Goal: Check status: Check status

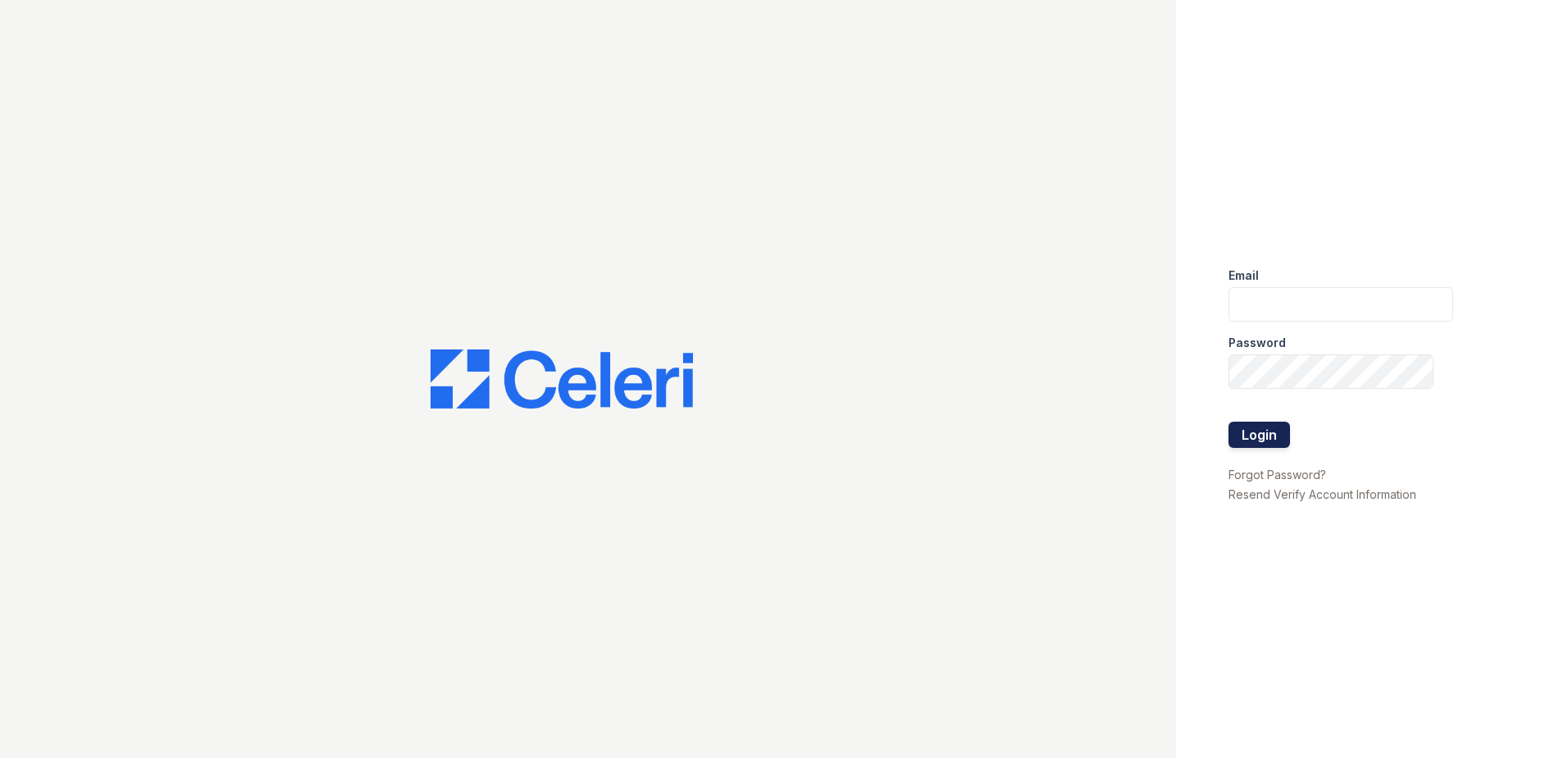
type input "rlandry@trinity-pm.com"
click at [1269, 436] on button "Login" at bounding box center [1260, 434] width 62 height 26
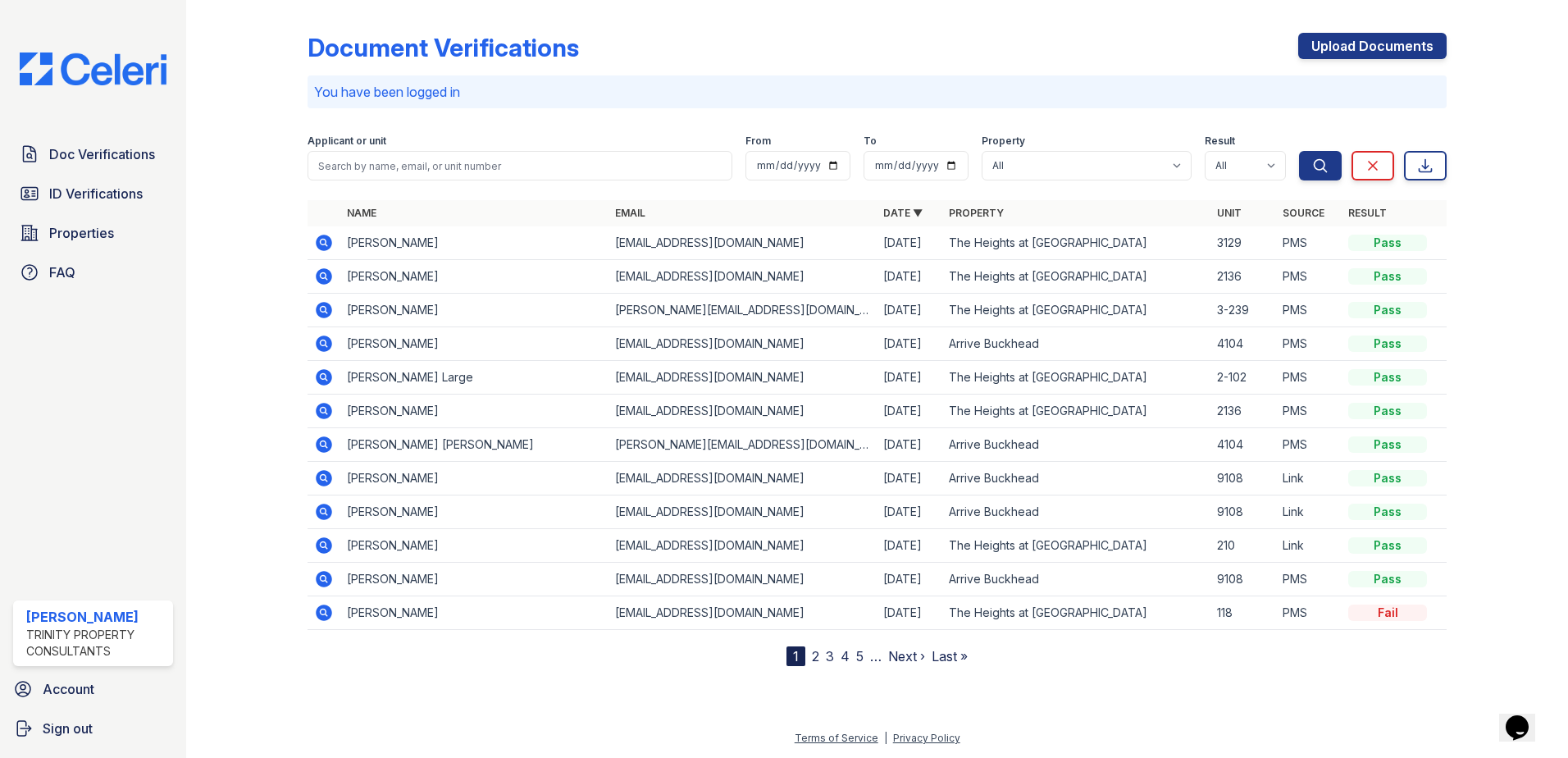
click at [817, 659] on link "2" at bounding box center [815, 656] width 7 height 16
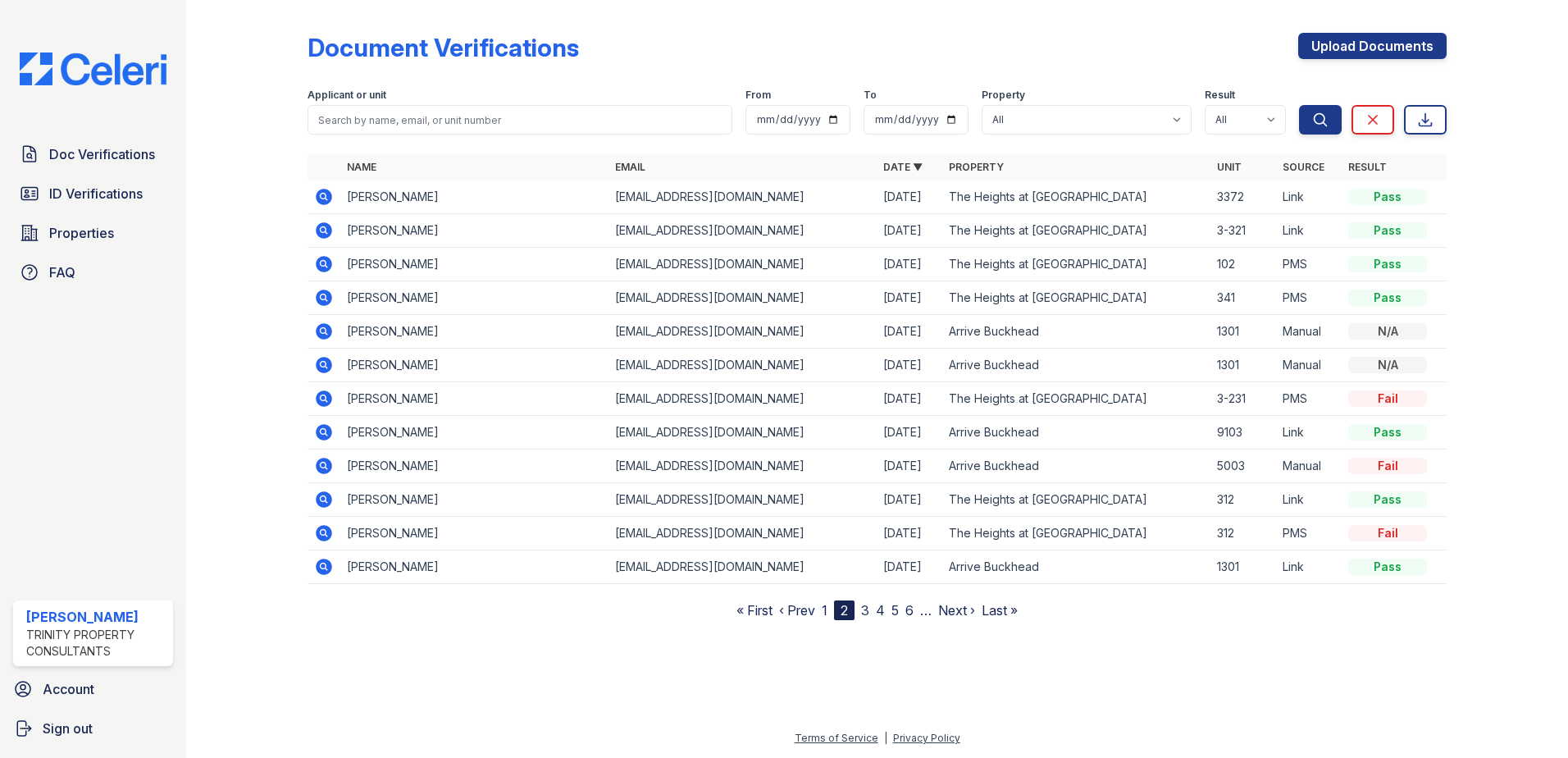
click at [324, 534] on icon at bounding box center [323, 532] width 5 height 5
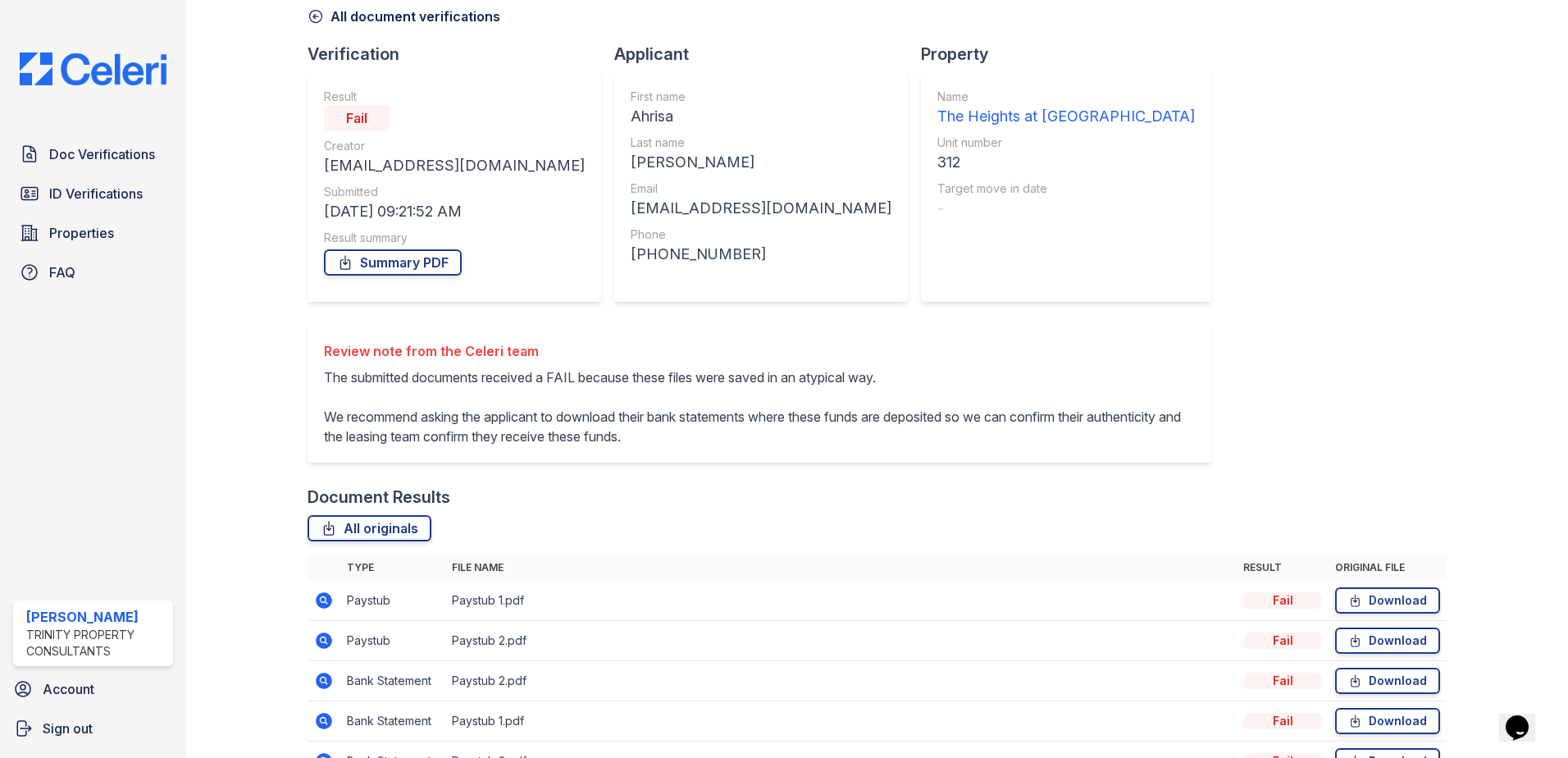
scroll to position [175, 0]
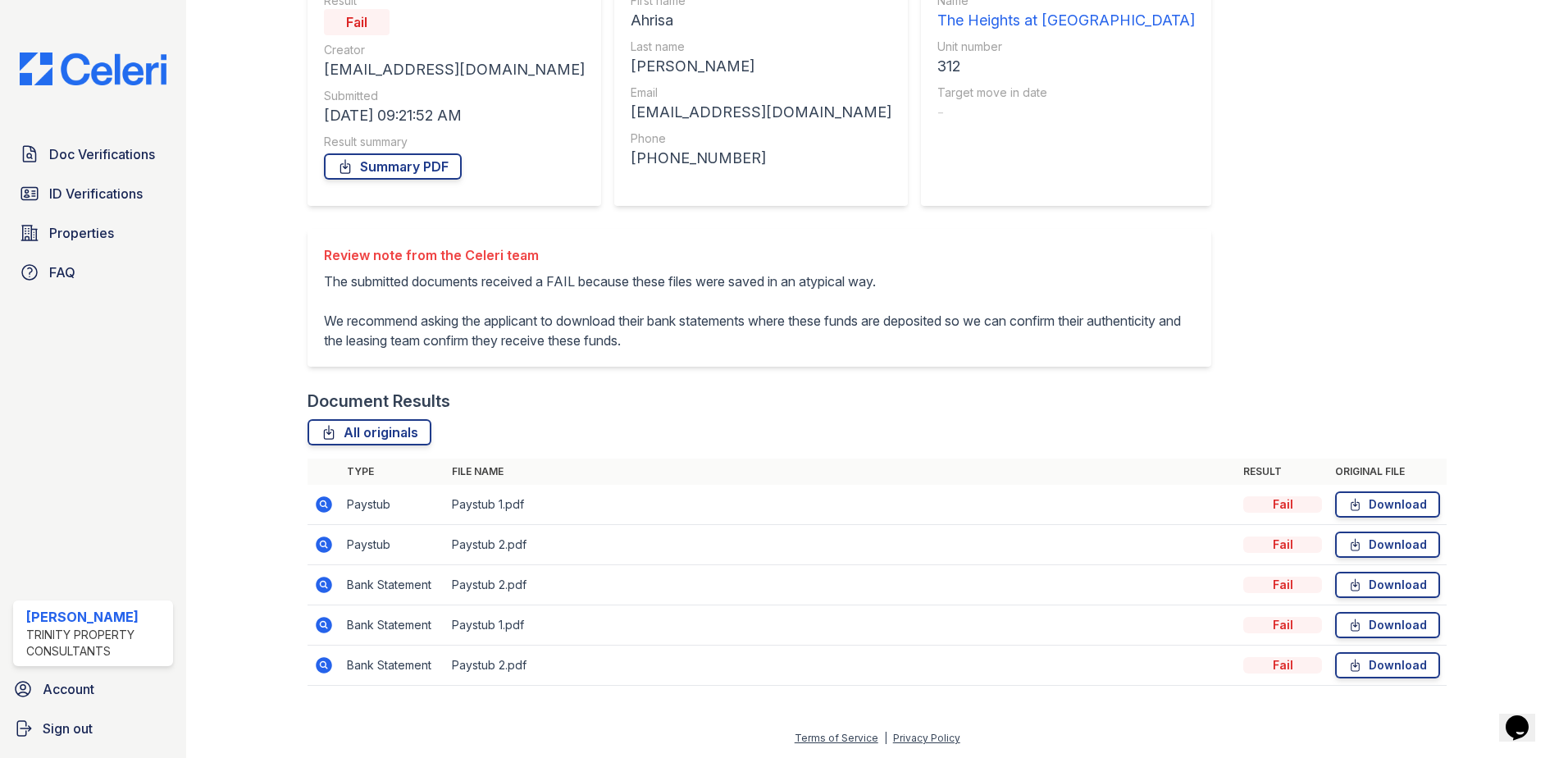
click at [321, 504] on icon at bounding box center [323, 503] width 5 height 5
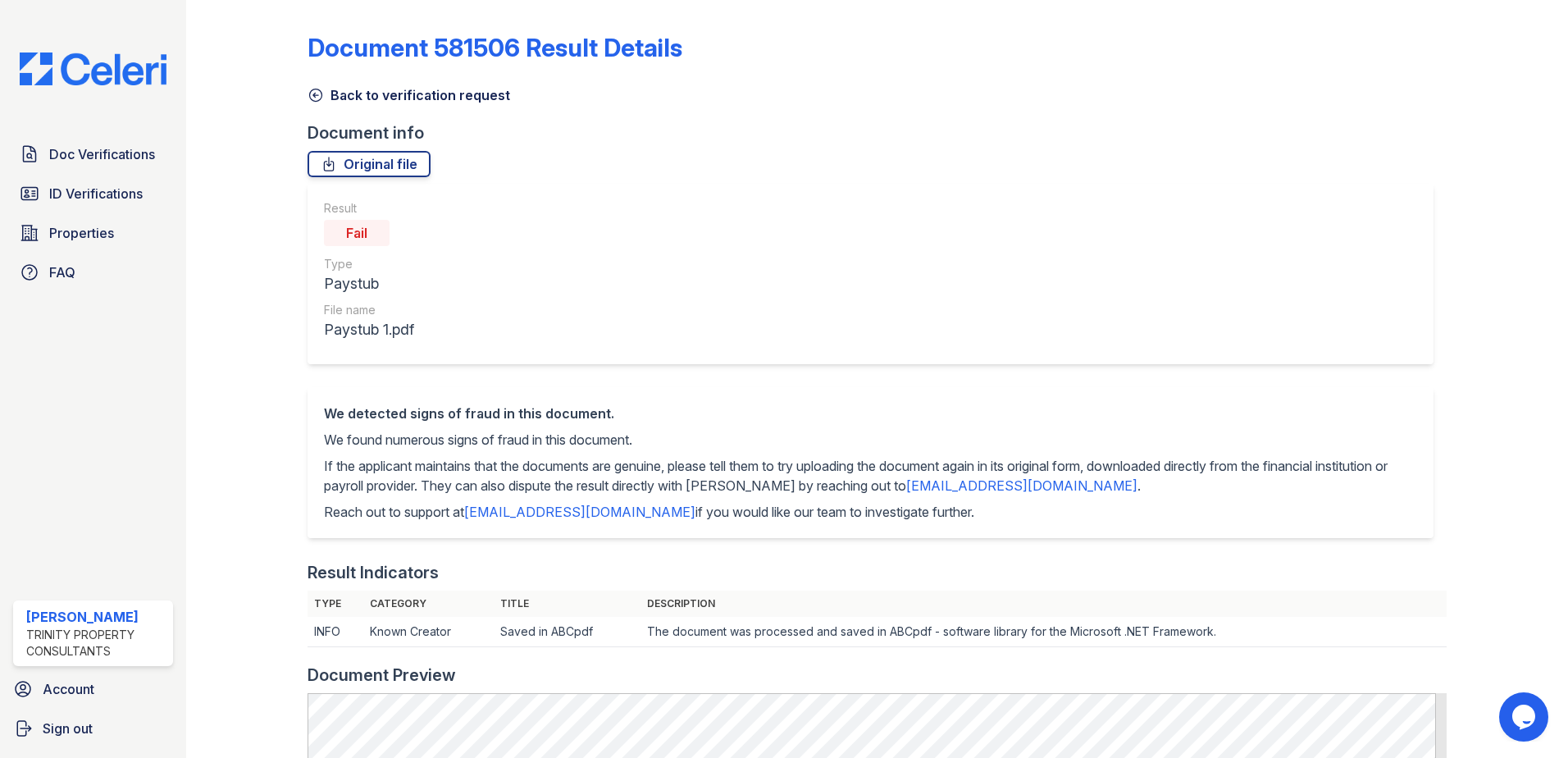
click at [315, 95] on icon at bounding box center [315, 95] width 16 height 16
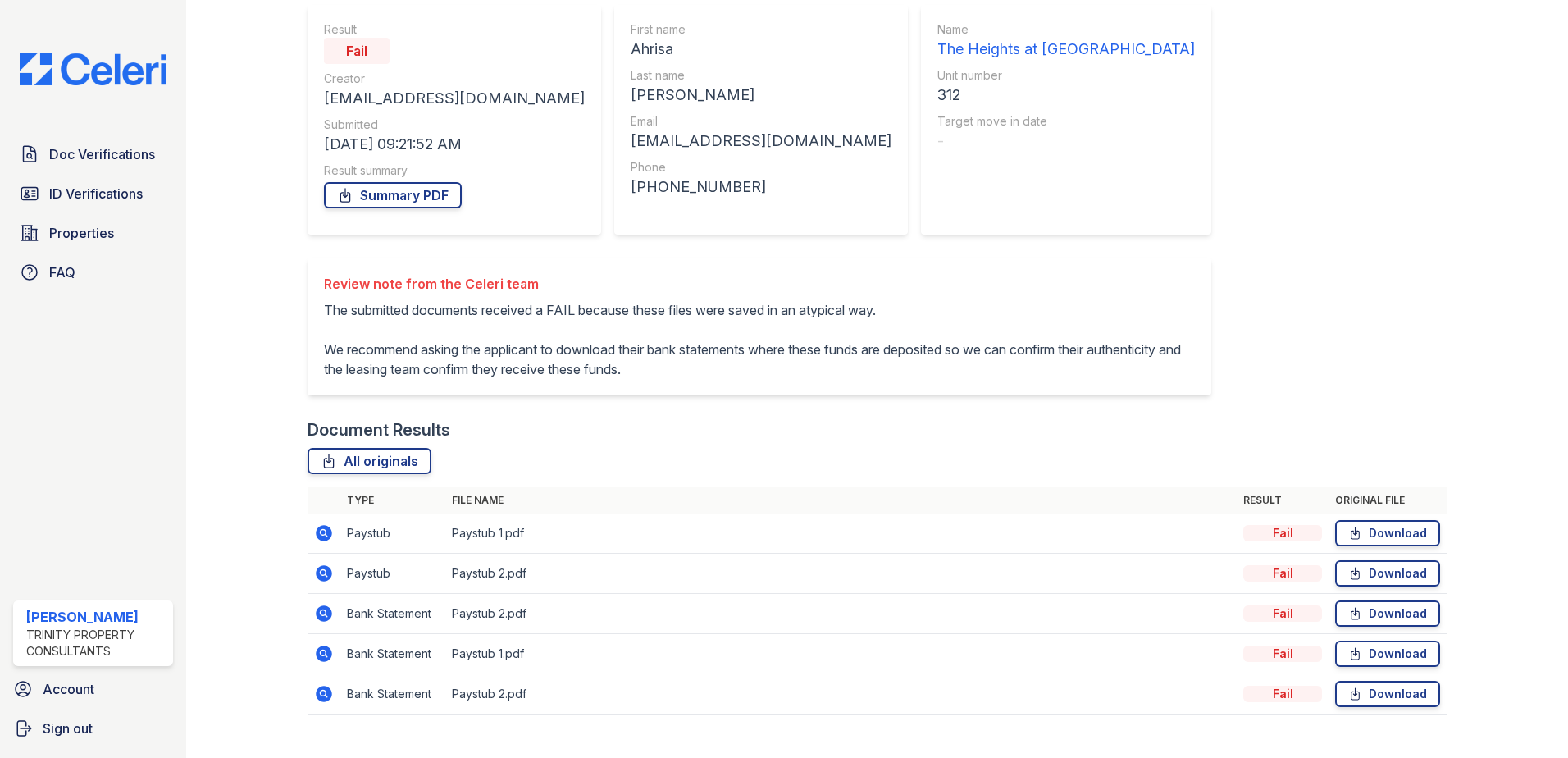
scroll to position [175, 0]
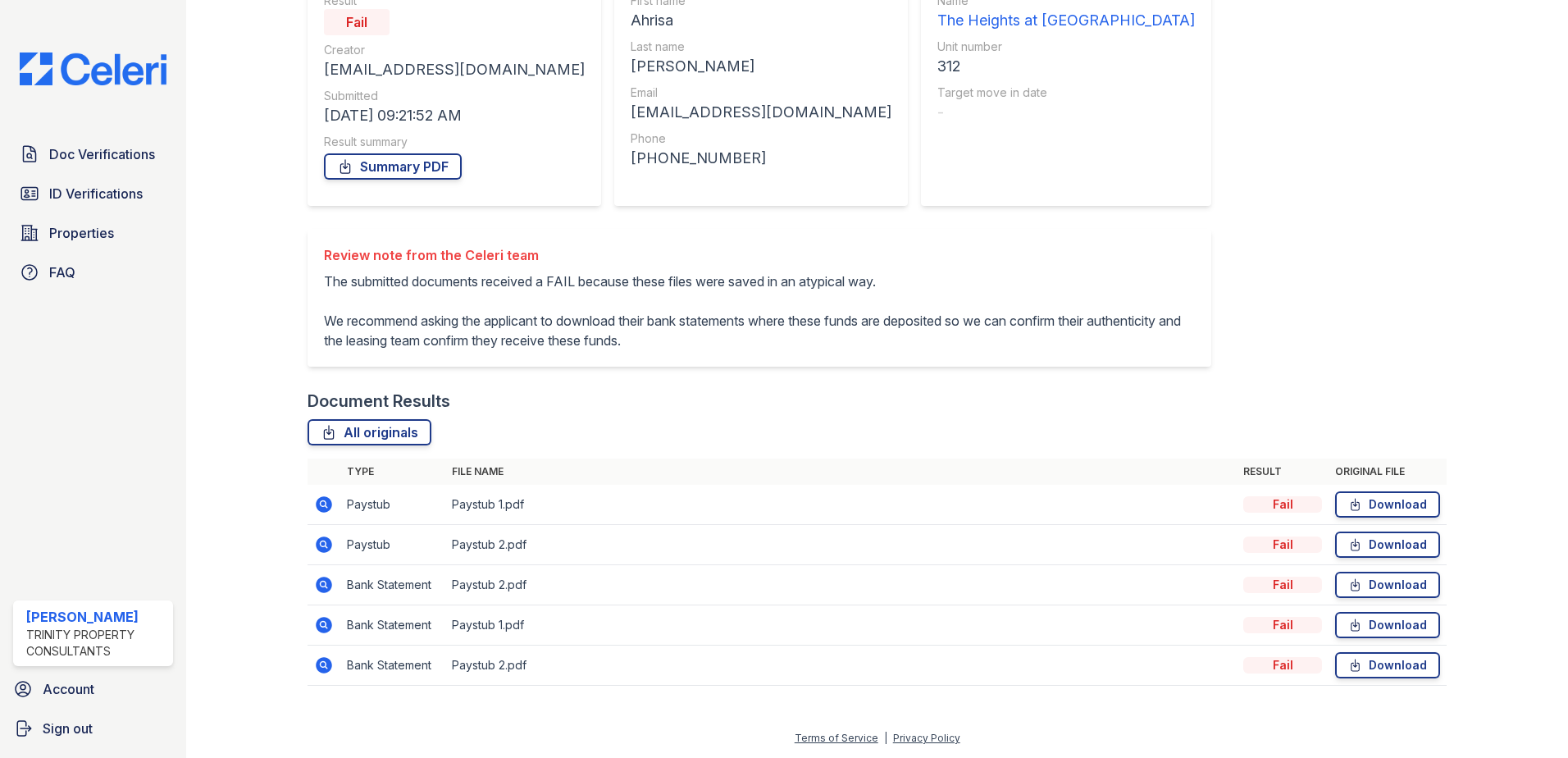
click at [321, 550] on icon at bounding box center [324, 544] width 16 height 16
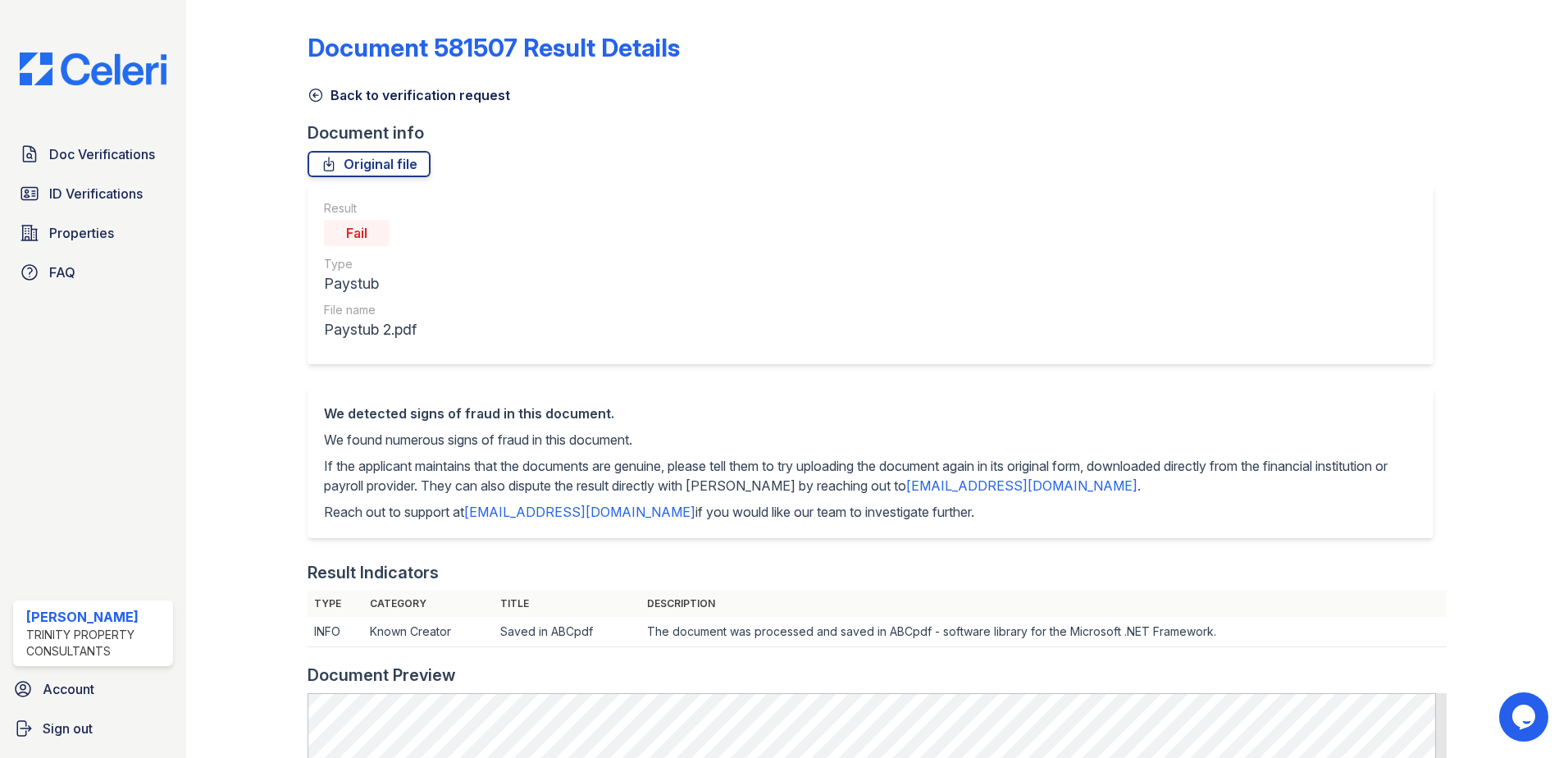
click at [314, 93] on icon at bounding box center [315, 95] width 16 height 16
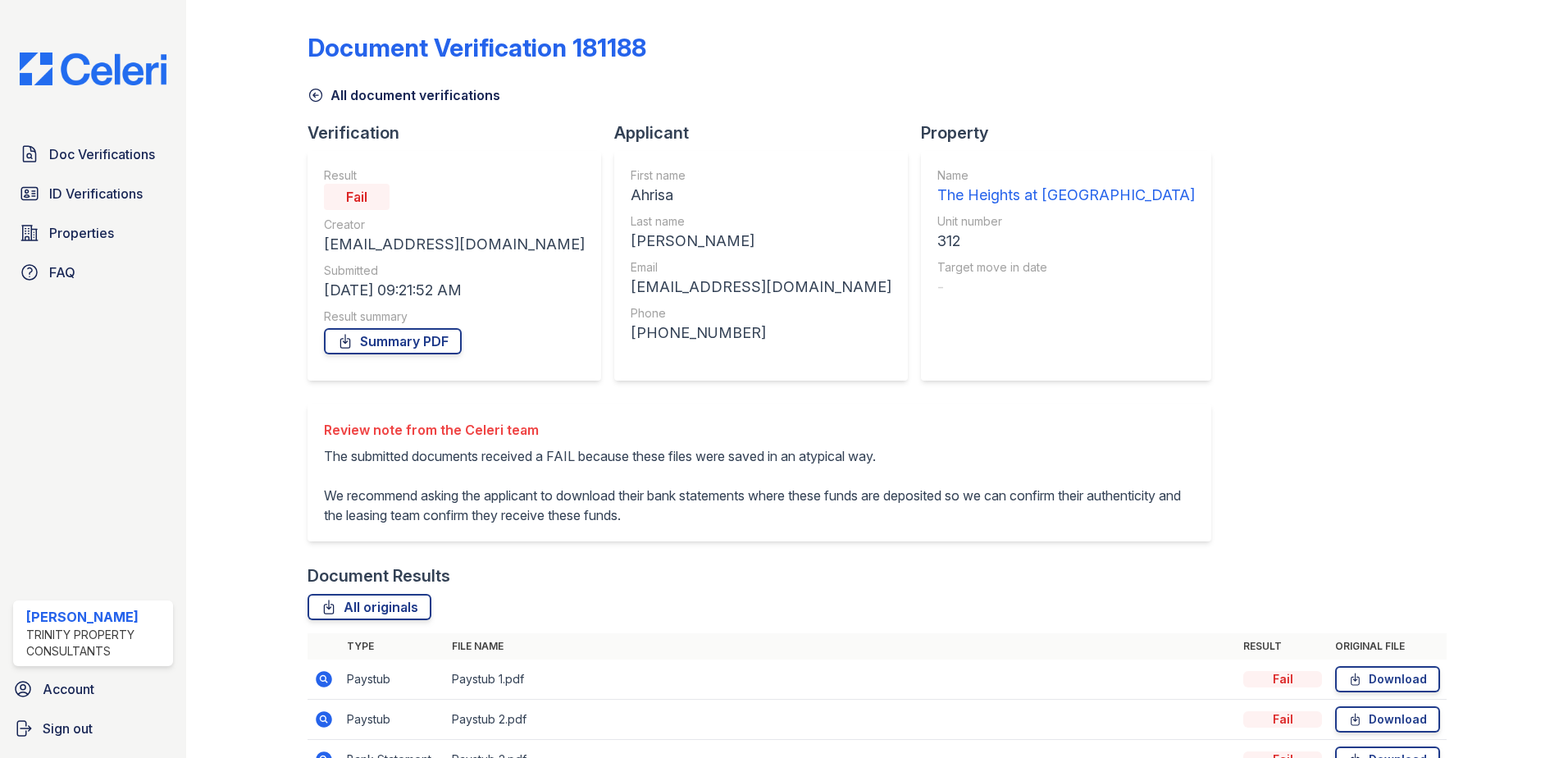
click at [318, 96] on icon at bounding box center [315, 95] width 16 height 16
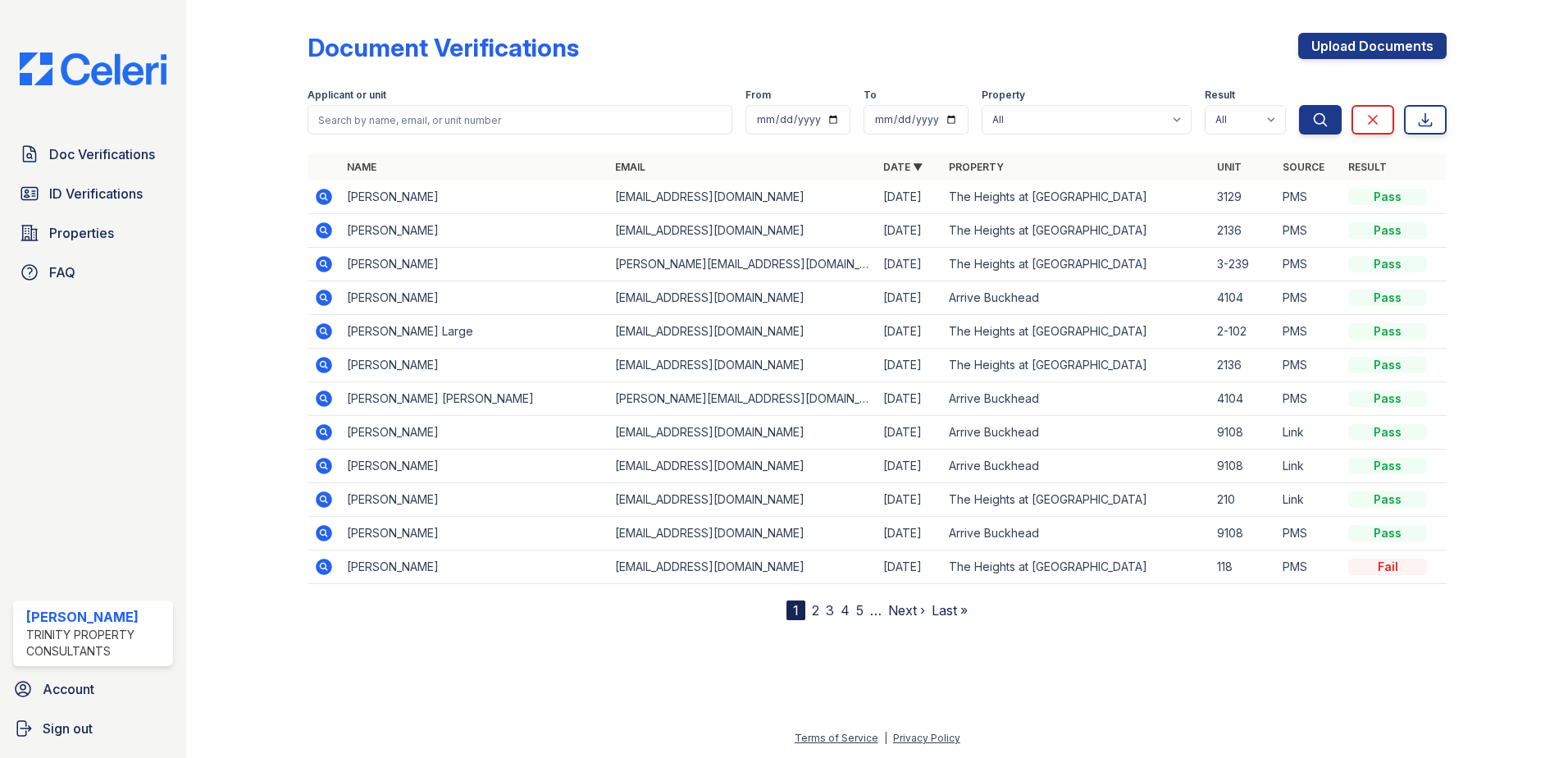
click at [819, 609] on link "2" at bounding box center [815, 610] width 7 height 16
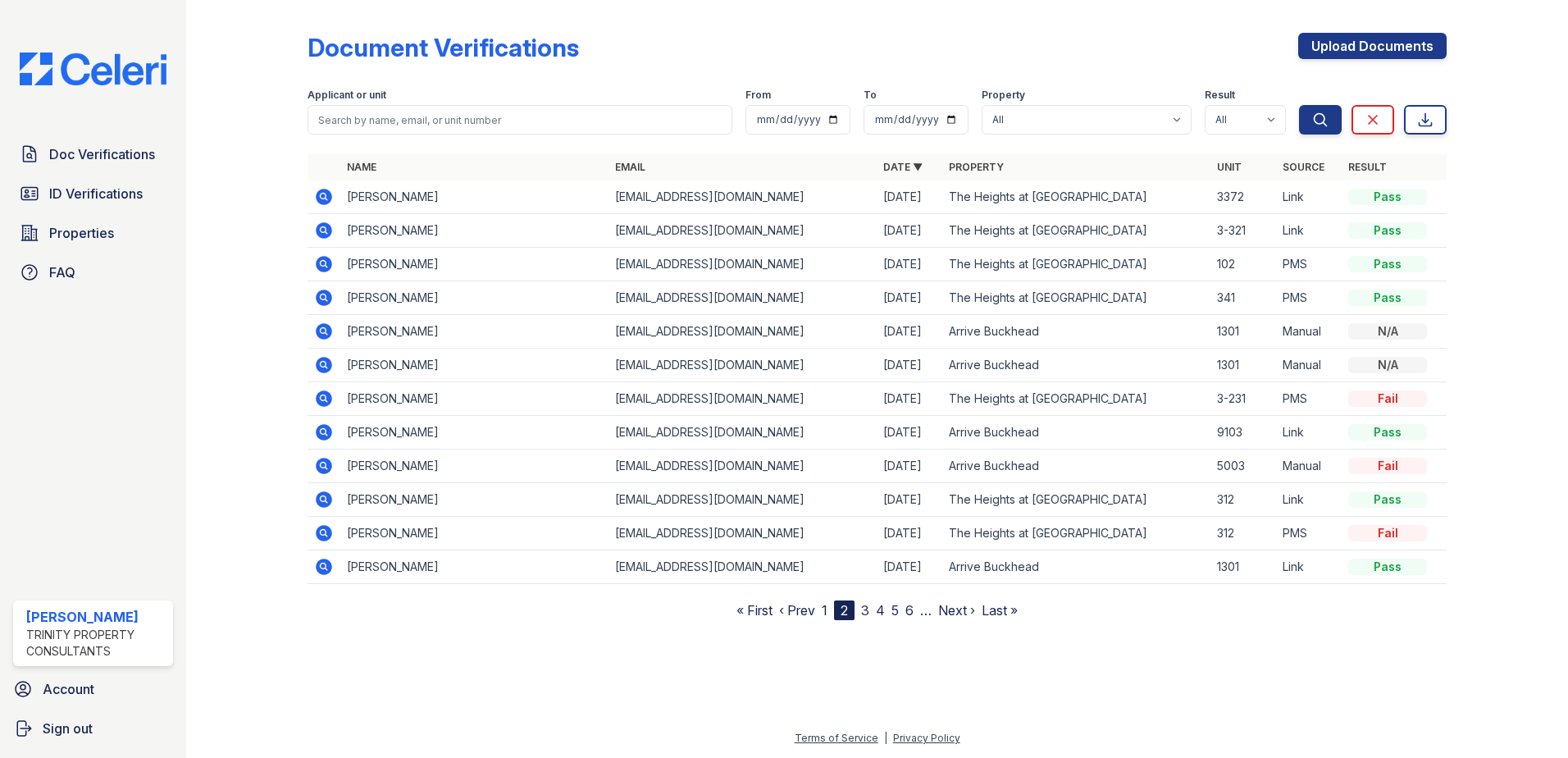
click at [324, 497] on icon at bounding box center [323, 498] width 5 height 5
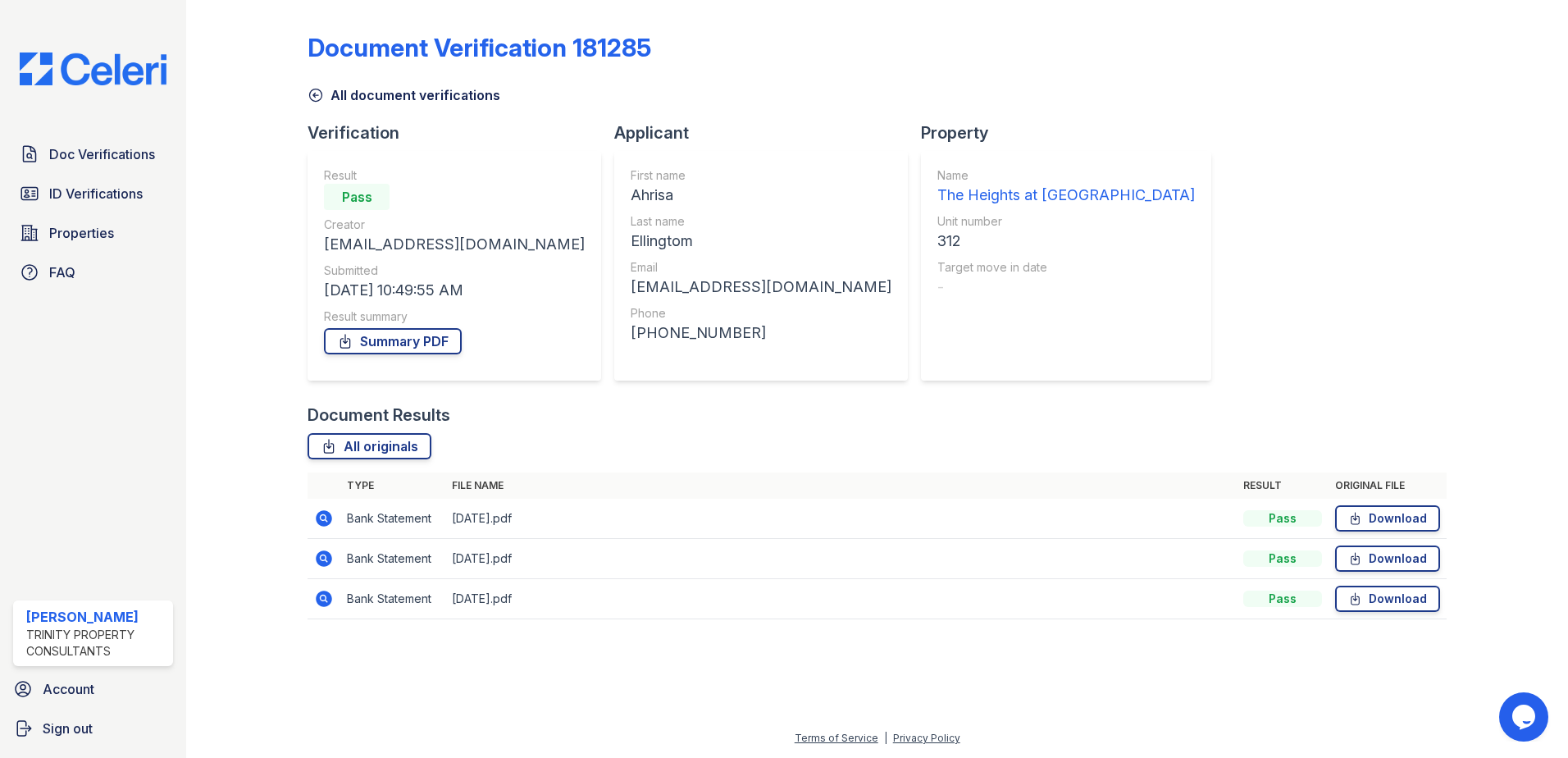
click at [325, 516] on icon at bounding box center [323, 517] width 5 height 5
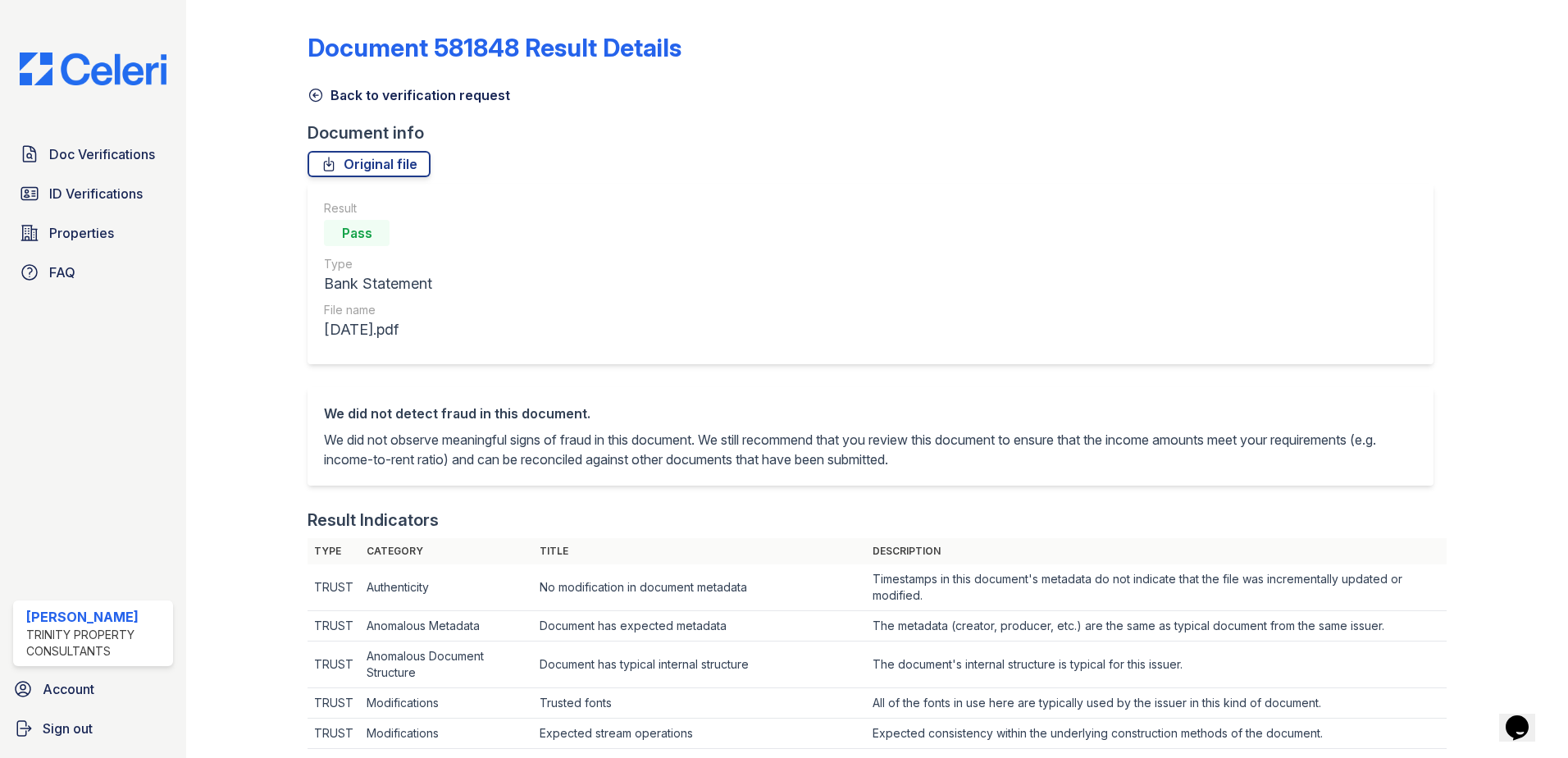
drag, startPoint x: 308, startPoint y: 94, endPoint x: 345, endPoint y: 101, distance: 37.7
click at [308, 94] on icon at bounding box center [315, 95] width 16 height 16
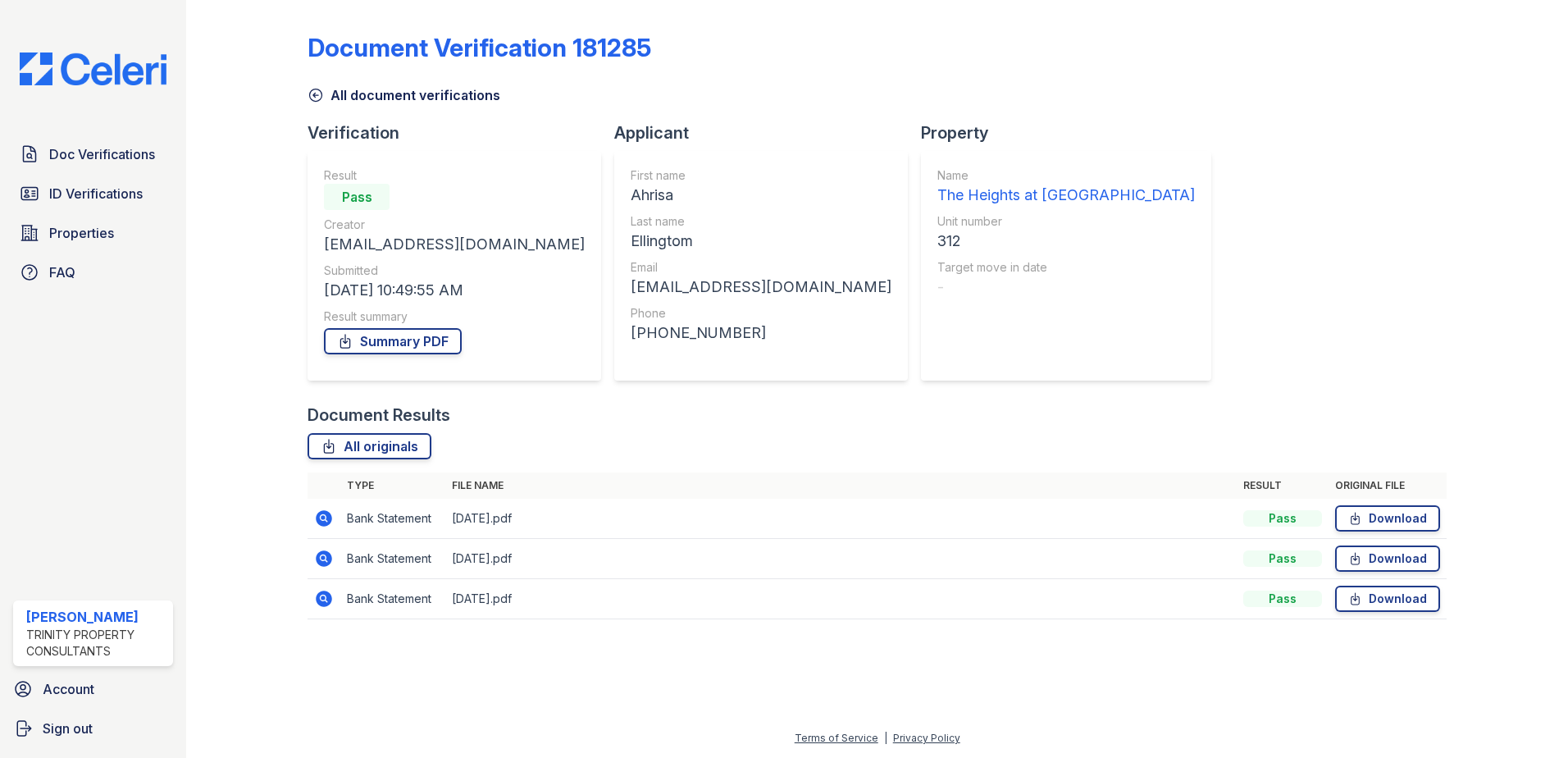
click at [315, 95] on icon at bounding box center [316, 95] width 13 height 13
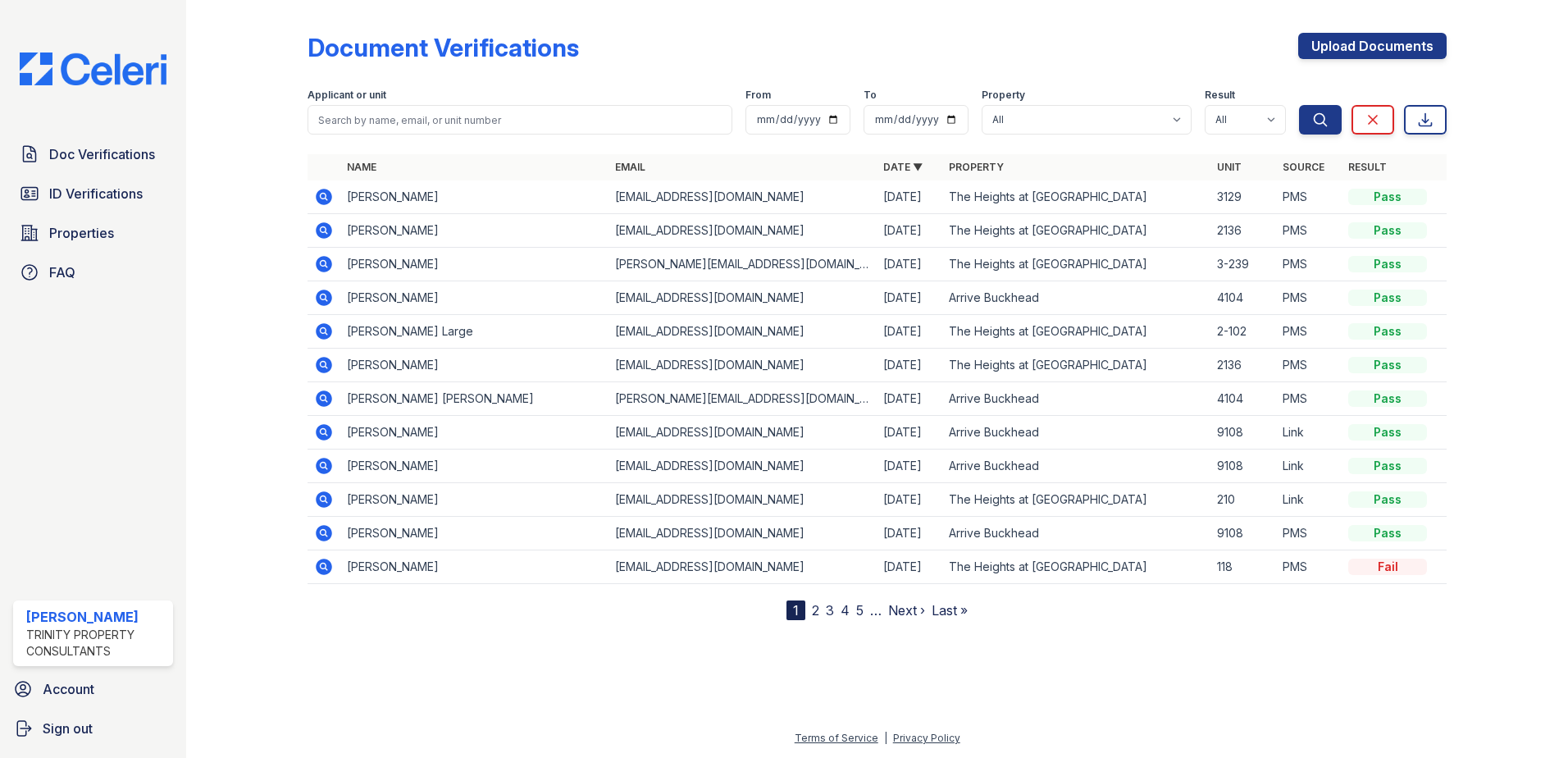
click at [816, 609] on link "2" at bounding box center [815, 610] width 7 height 16
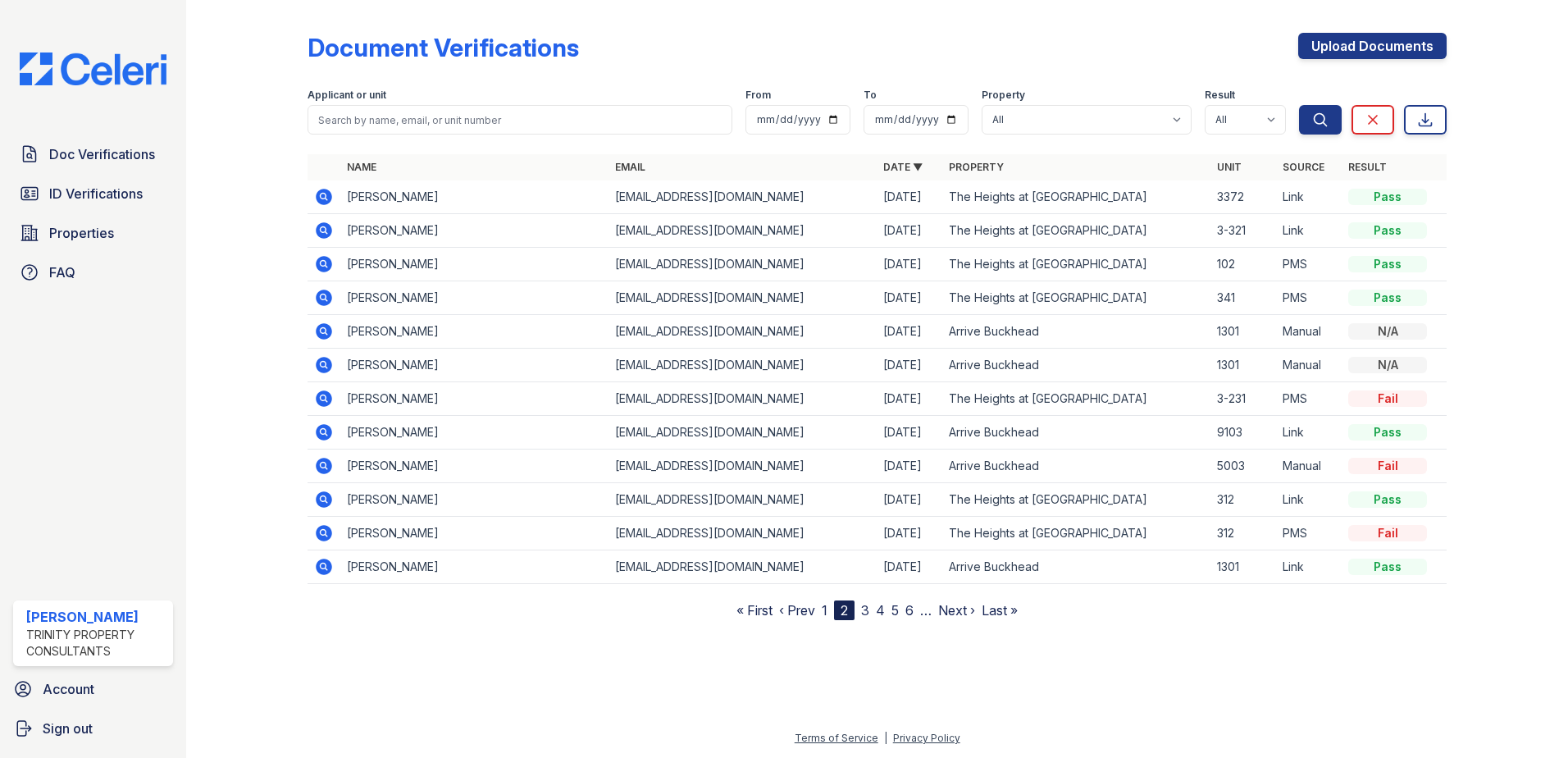
click at [327, 532] on icon at bounding box center [324, 533] width 16 height 16
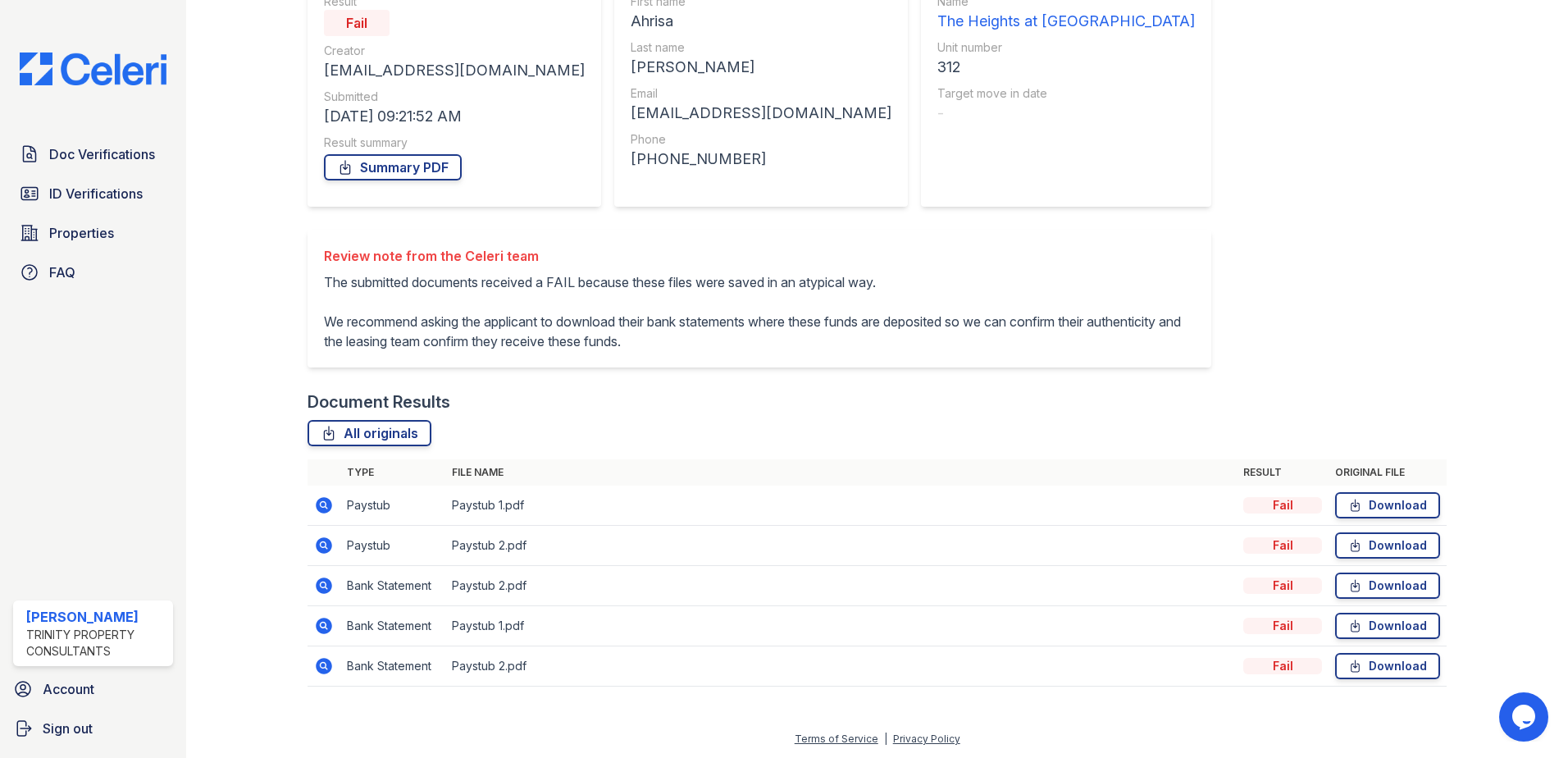
scroll to position [175, 0]
click at [321, 585] on icon at bounding box center [325, 585] width 20 height 20
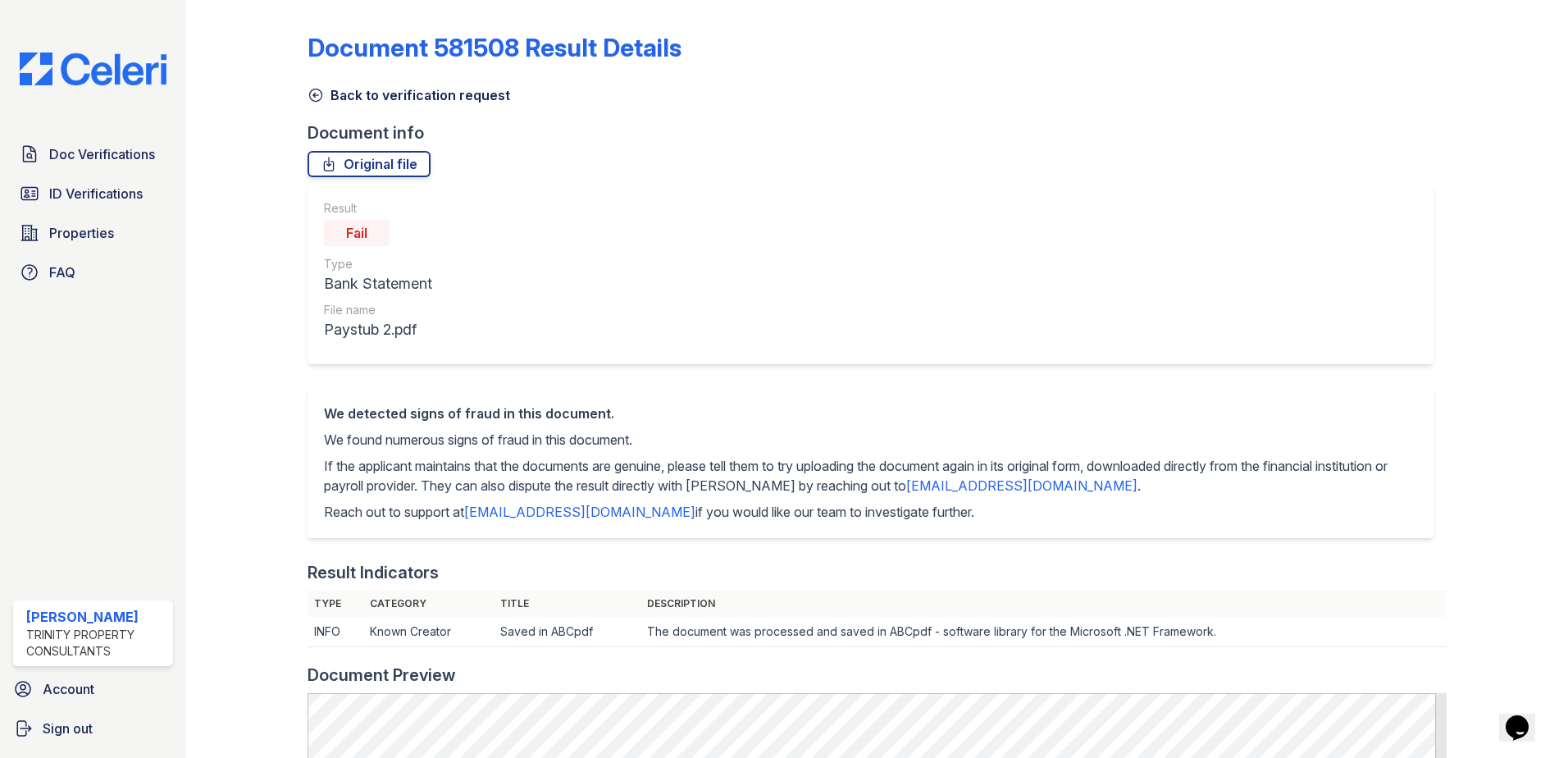
click at [315, 97] on icon at bounding box center [315, 95] width 16 height 16
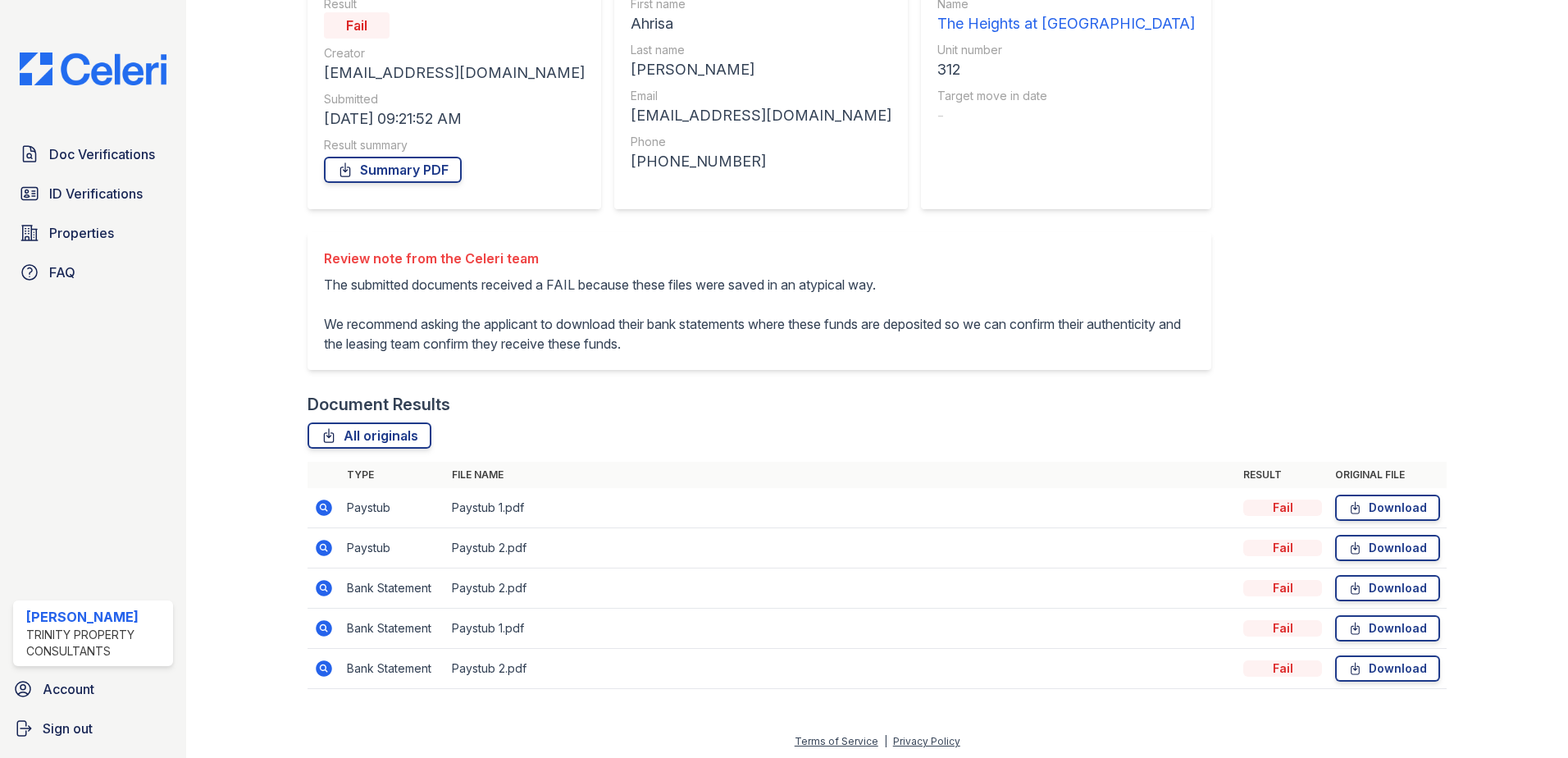
scroll to position [175, 0]
click at [321, 661] on icon at bounding box center [324, 665] width 16 height 16
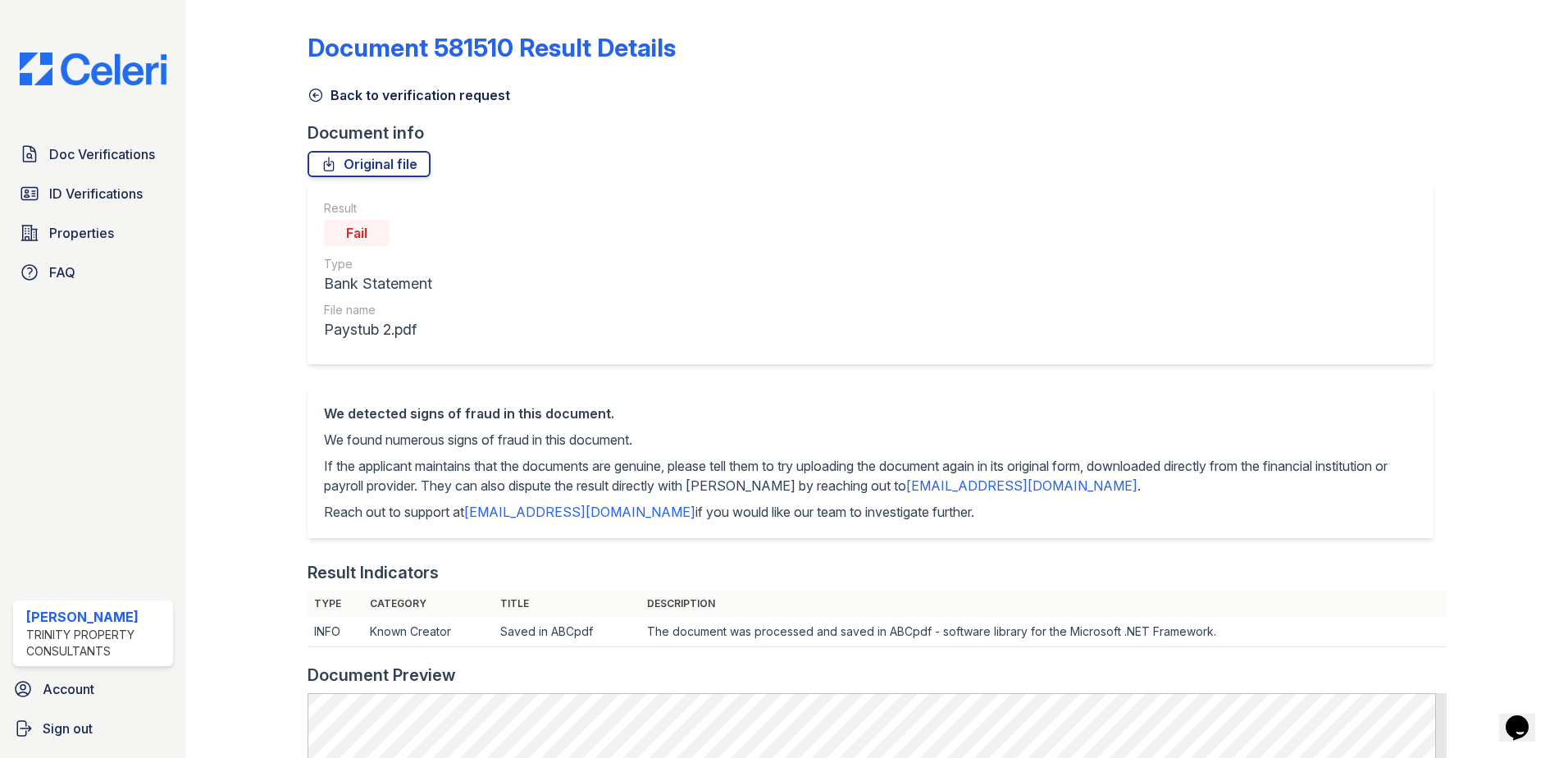
click at [315, 100] on icon at bounding box center [315, 95] width 16 height 16
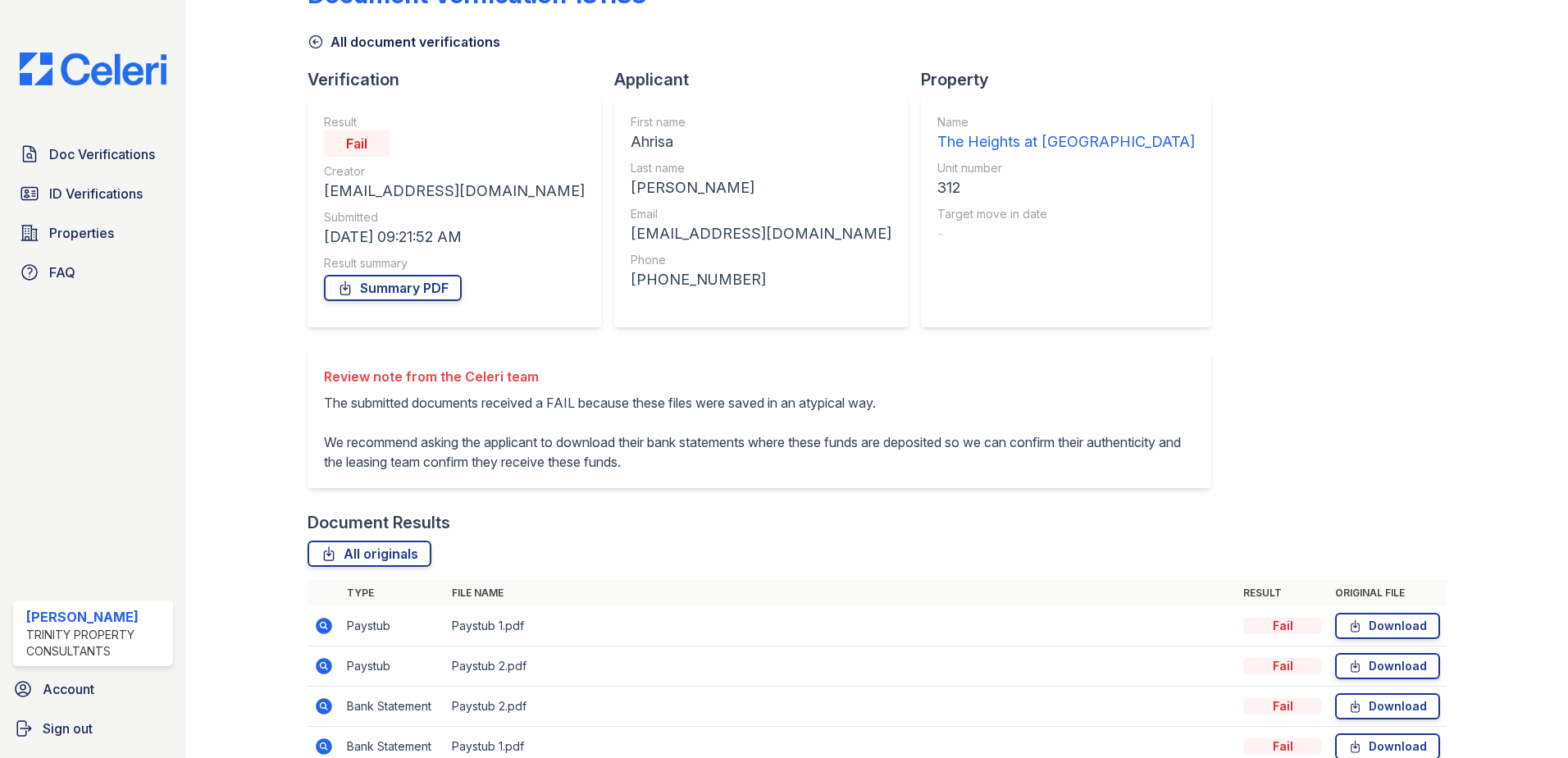
scroll to position [82, 0]
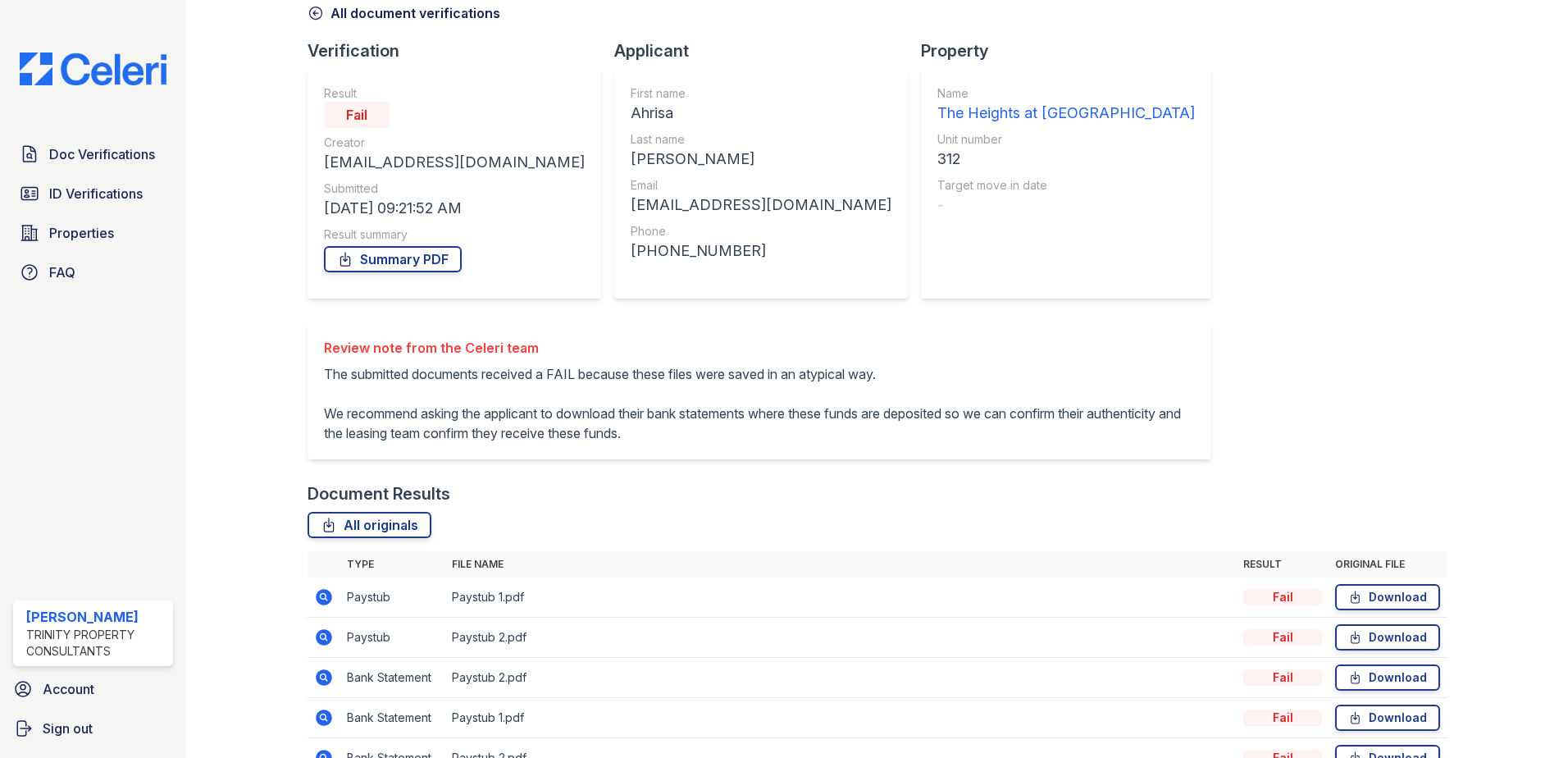
click at [314, 21] on icon at bounding box center [315, 13] width 16 height 16
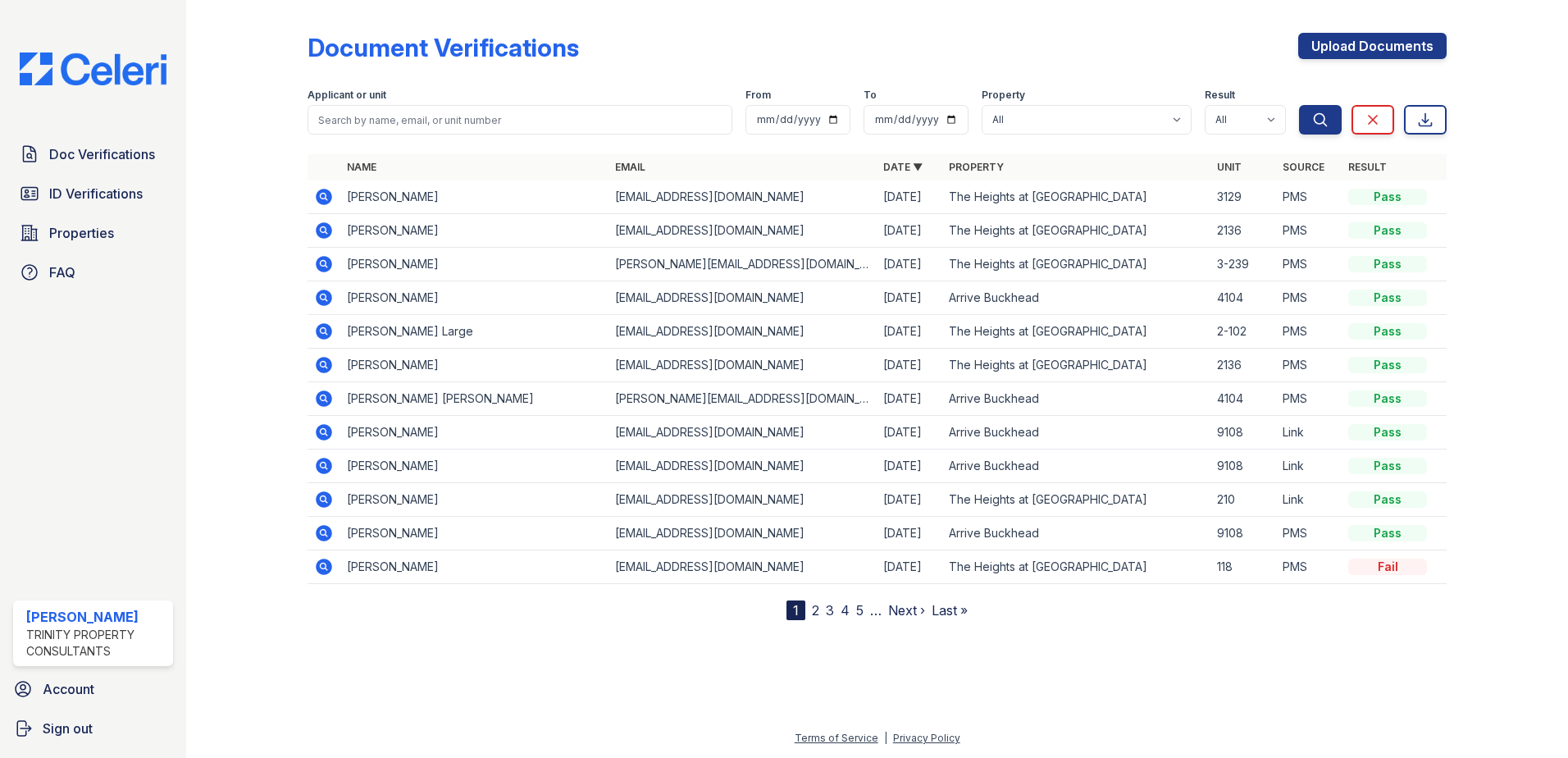
click at [817, 613] on link "2" at bounding box center [815, 610] width 7 height 16
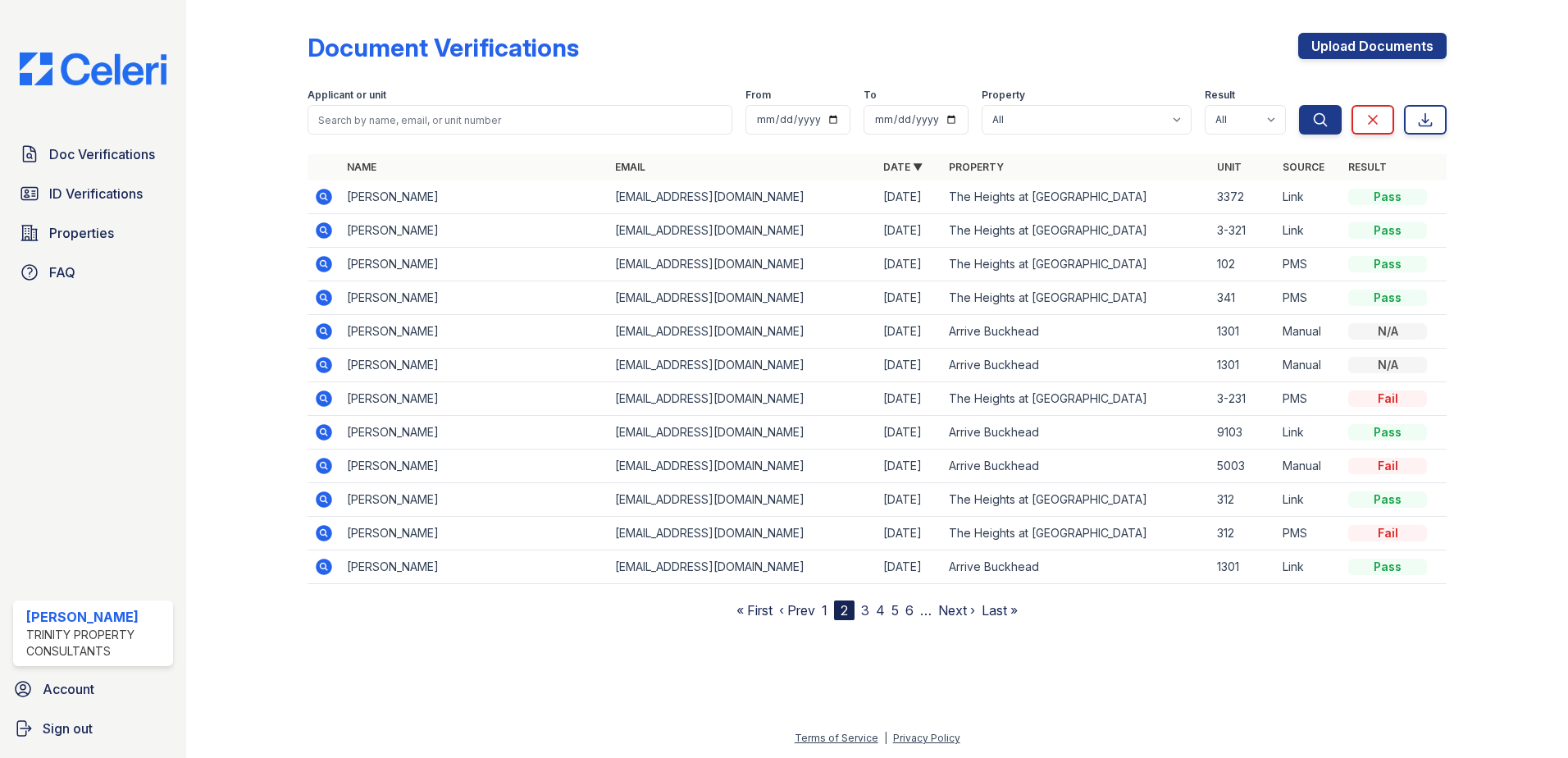
click at [324, 528] on icon at bounding box center [324, 533] width 16 height 16
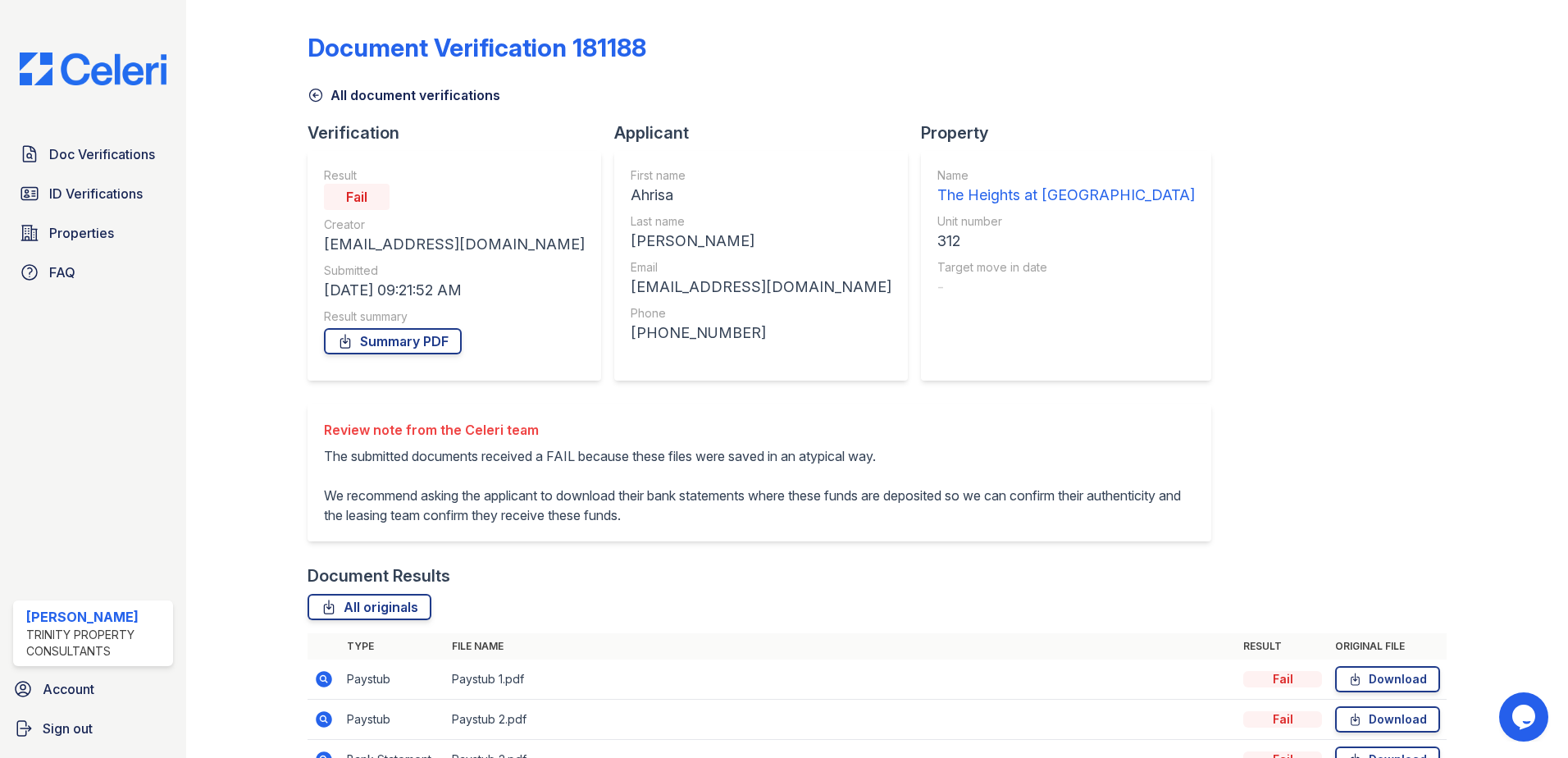
click at [315, 96] on icon at bounding box center [315, 95] width 16 height 16
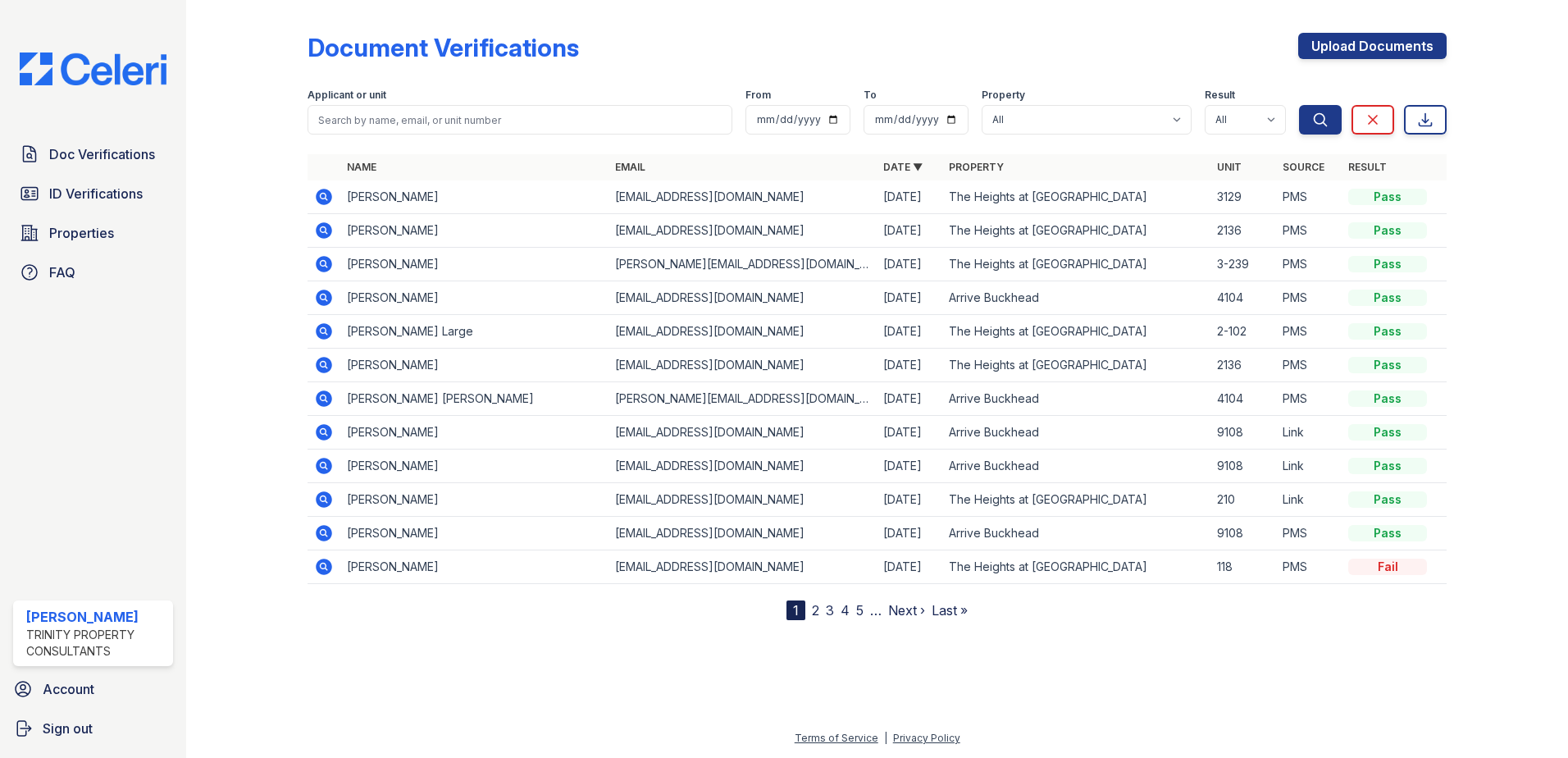
click at [815, 613] on link "2" at bounding box center [815, 610] width 7 height 16
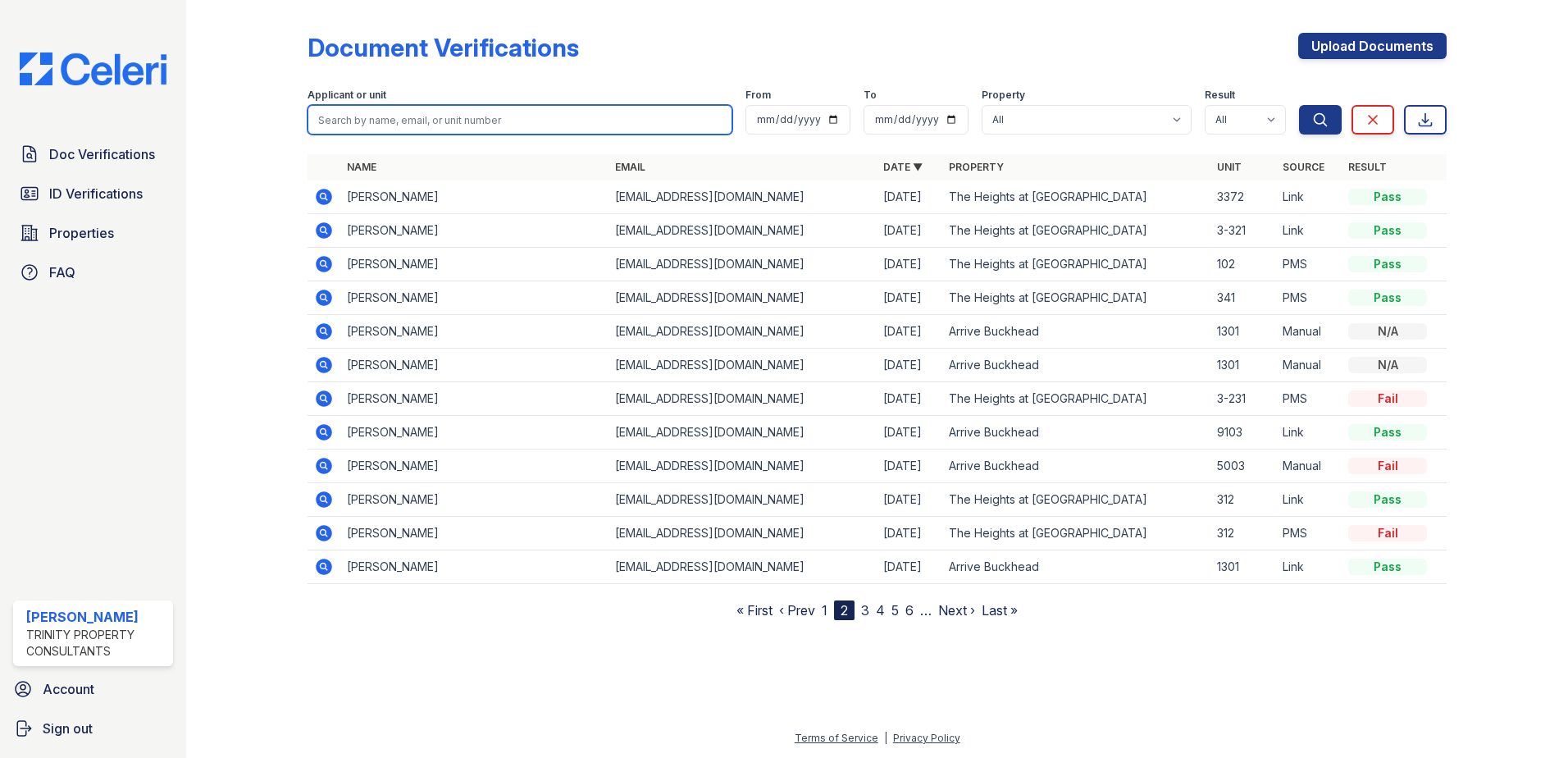
click at [434, 118] on input "search" at bounding box center [519, 119] width 424 height 29
type input "dale"
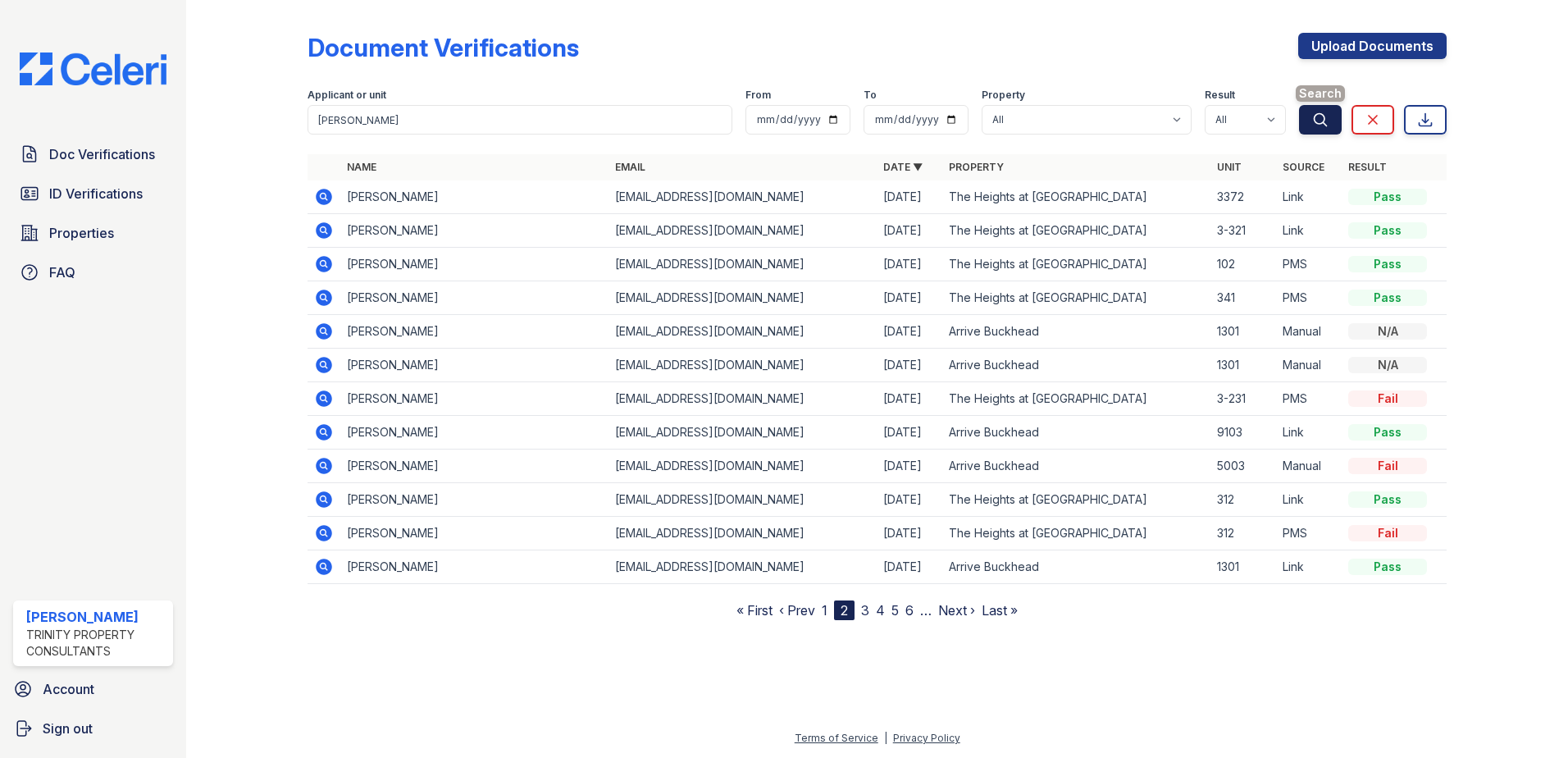
click at [1323, 119] on icon "submit" at bounding box center [1321, 120] width 16 height 16
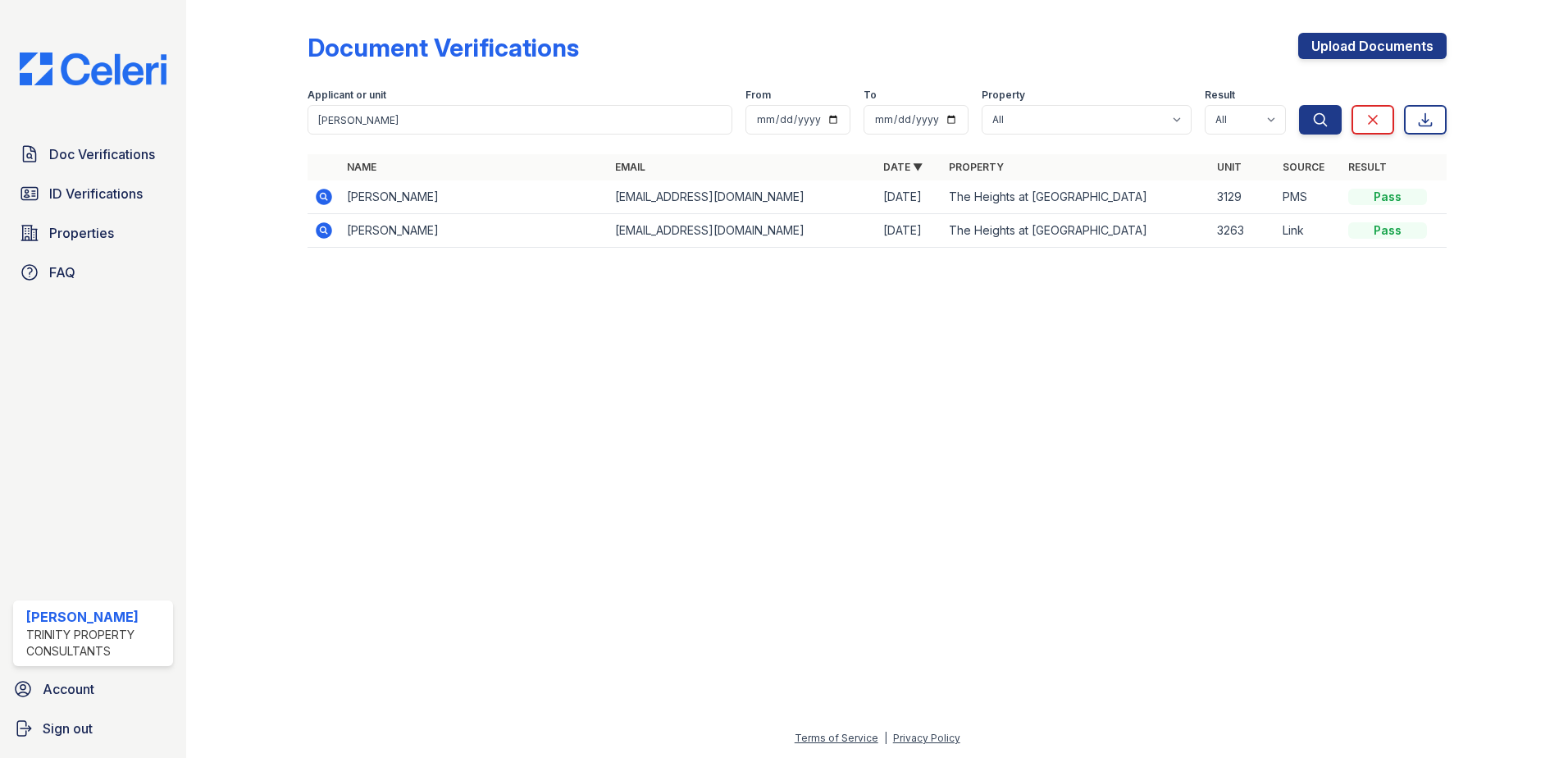
click at [323, 197] on icon at bounding box center [323, 195] width 5 height 5
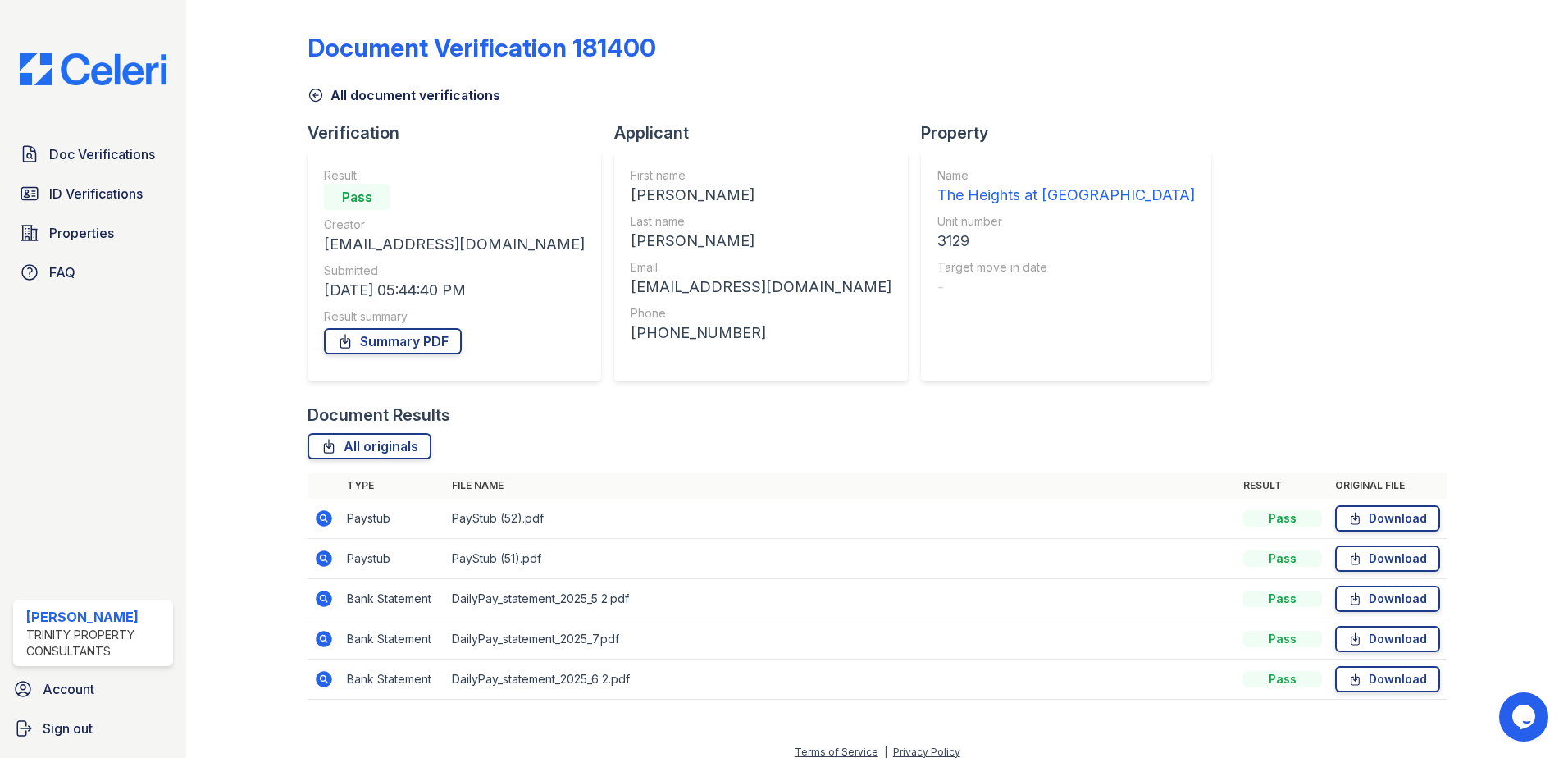
click at [325, 519] on icon at bounding box center [324, 518] width 16 height 16
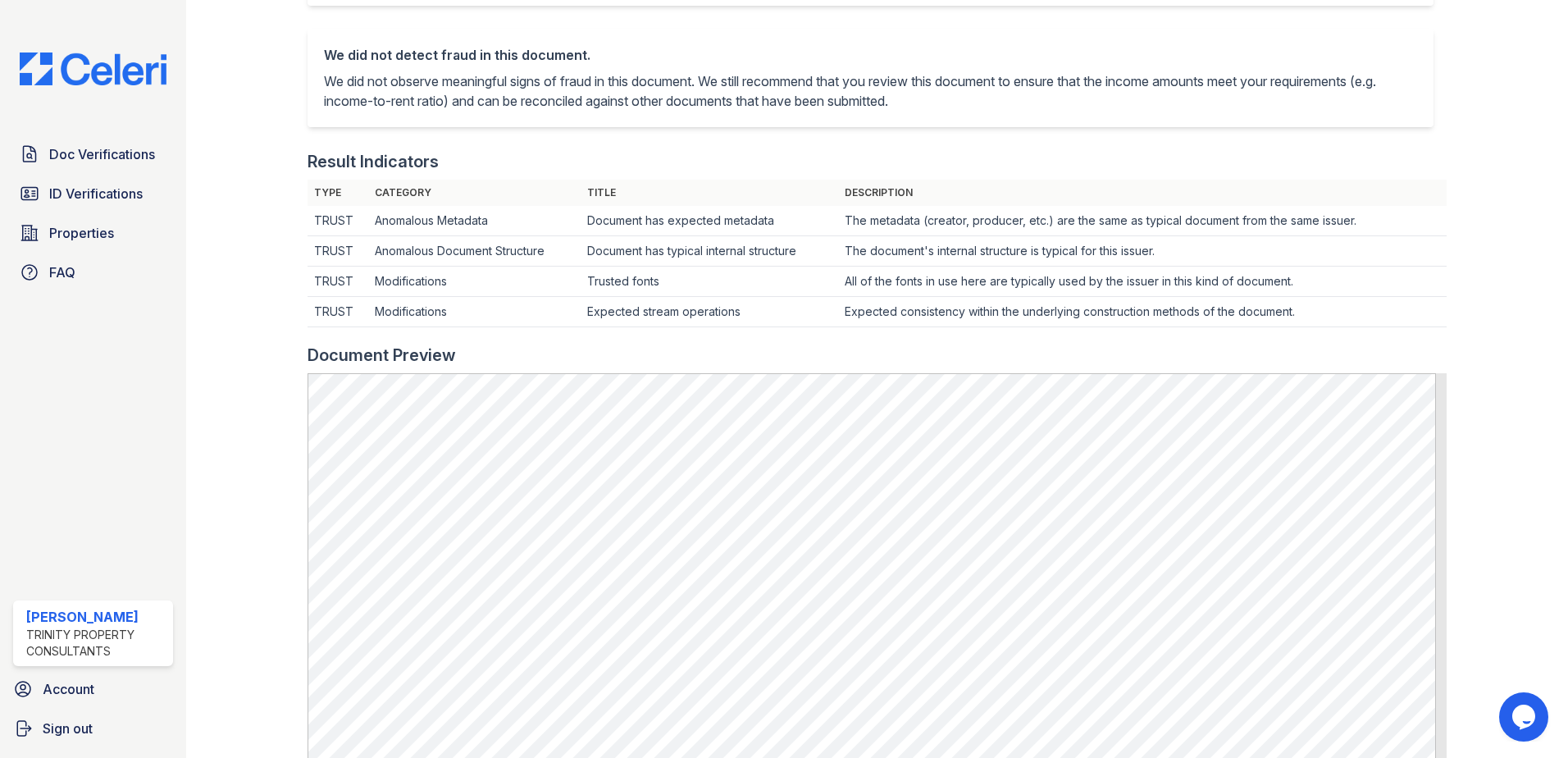
scroll to position [492, 0]
